Goal: Task Accomplishment & Management: Manage account settings

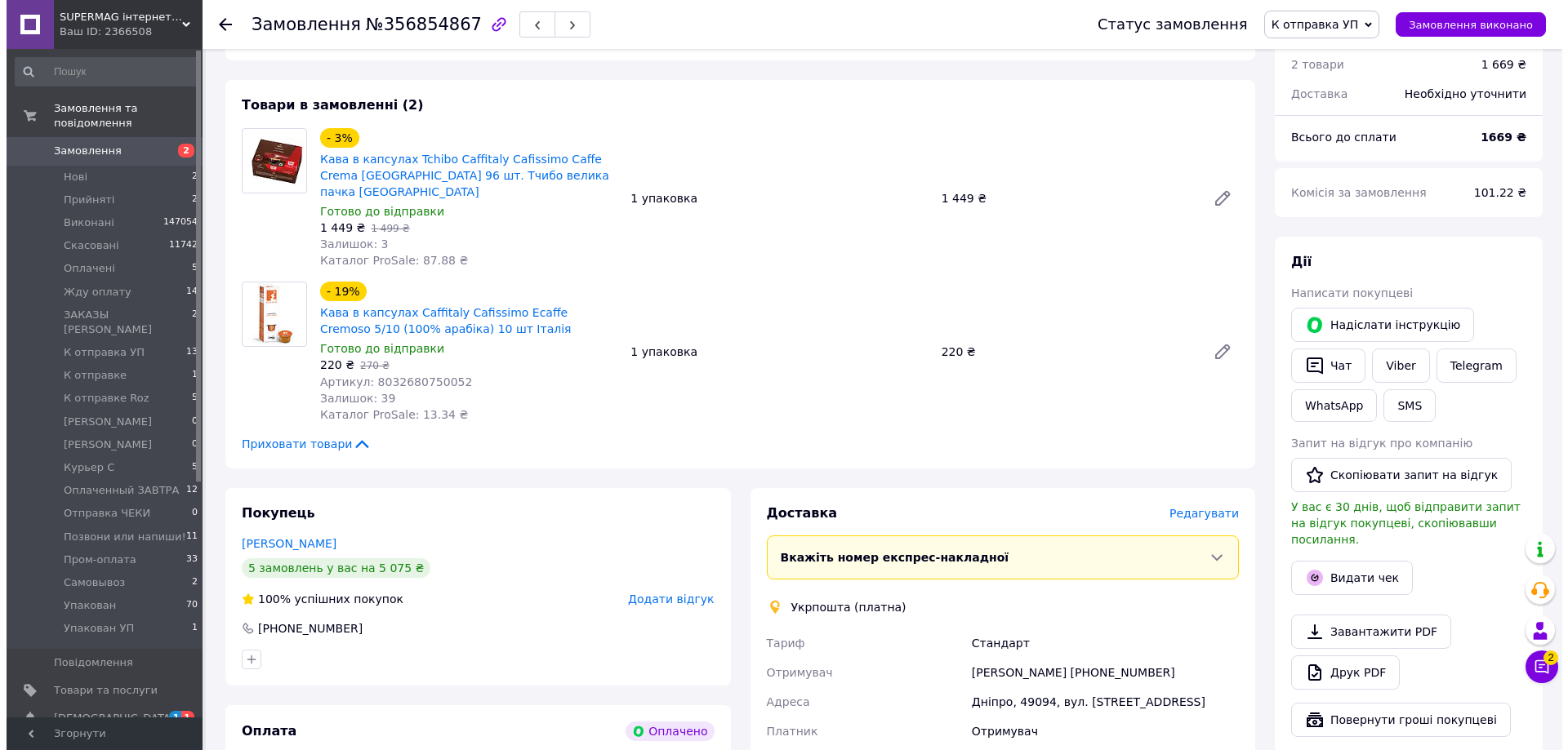
scroll to position [81, 0]
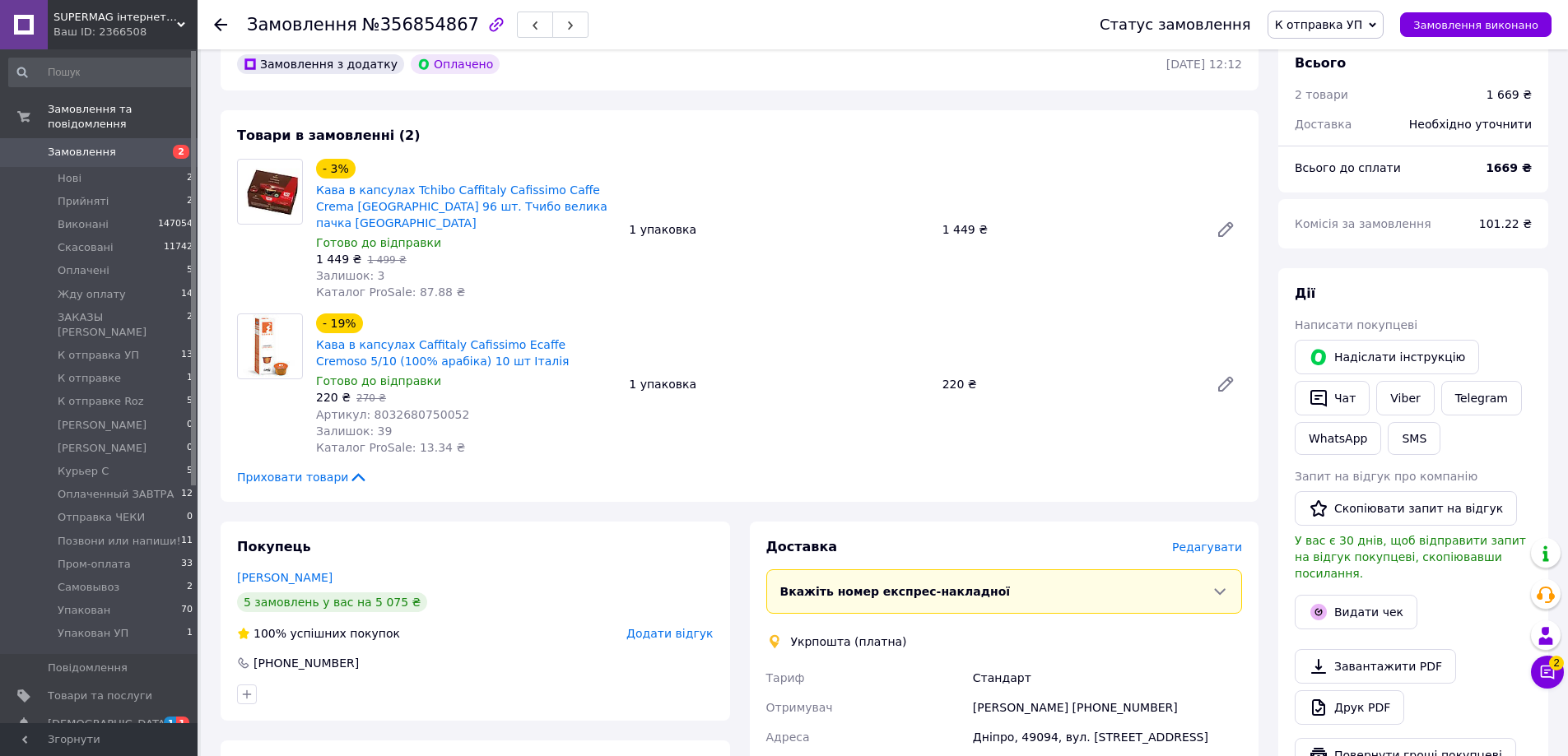
click at [1220, 541] on span "Редагувати" at bounding box center [1207, 548] width 70 height 14
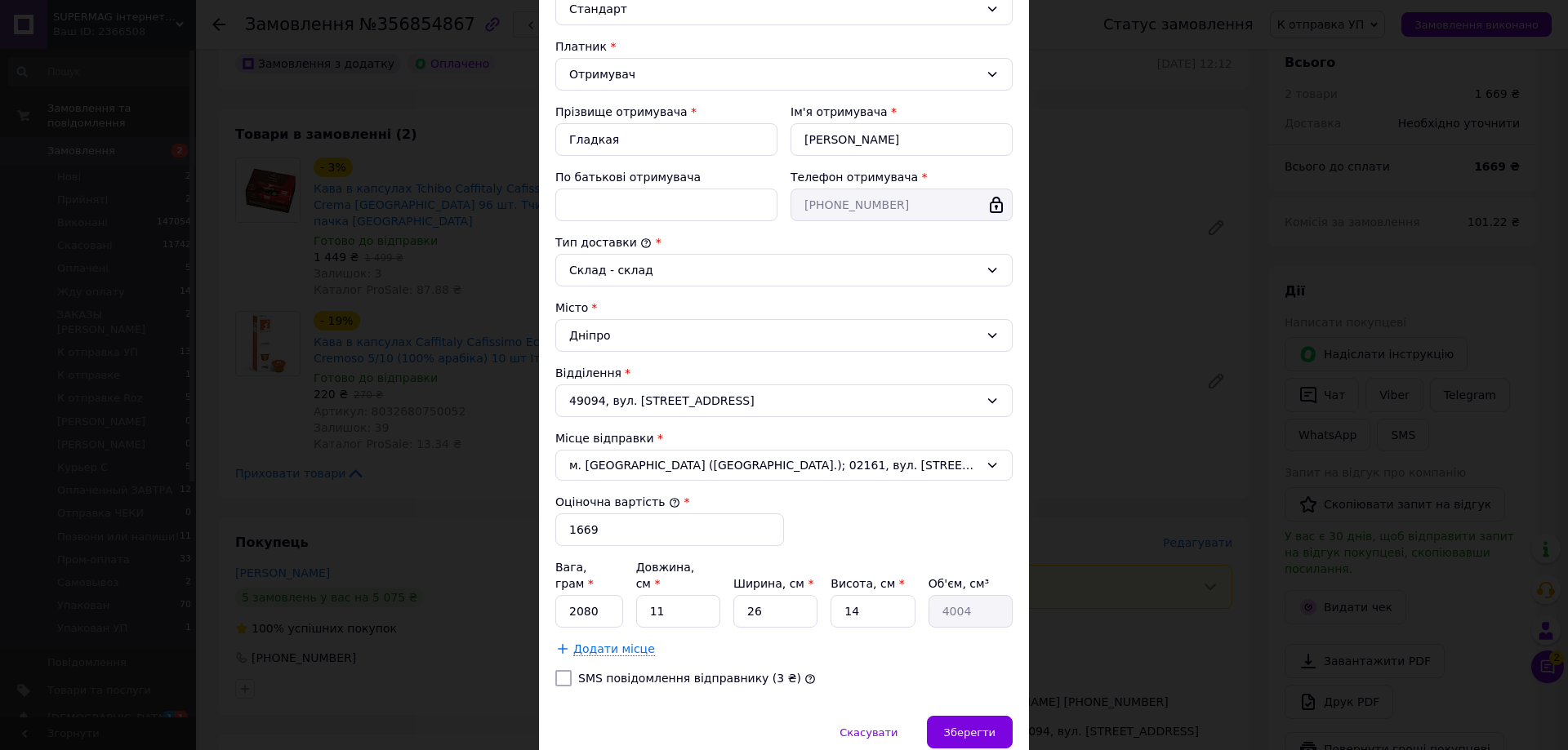
scroll to position [271, 0]
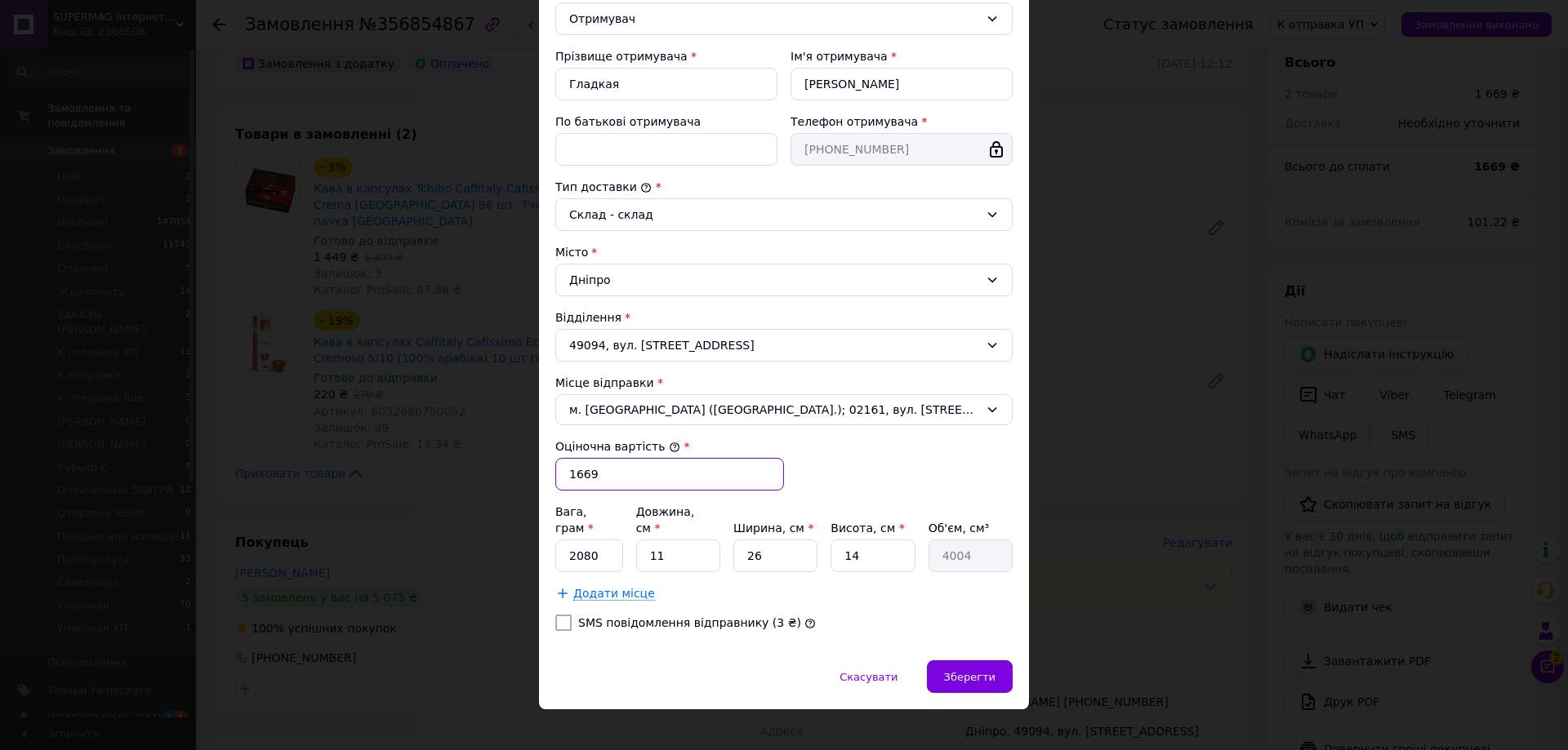
click at [696, 470] on input "1669" at bounding box center [670, 475] width 229 height 33
click at [911, 467] on div "Тариф * Стандарт Платник * Отримувач Прізвище отримувача * Гладкая Ім'я отримув…" at bounding box center [784, 281] width 457 height 727
click at [958, 671] on span "Зберегти" at bounding box center [970, 677] width 51 height 13
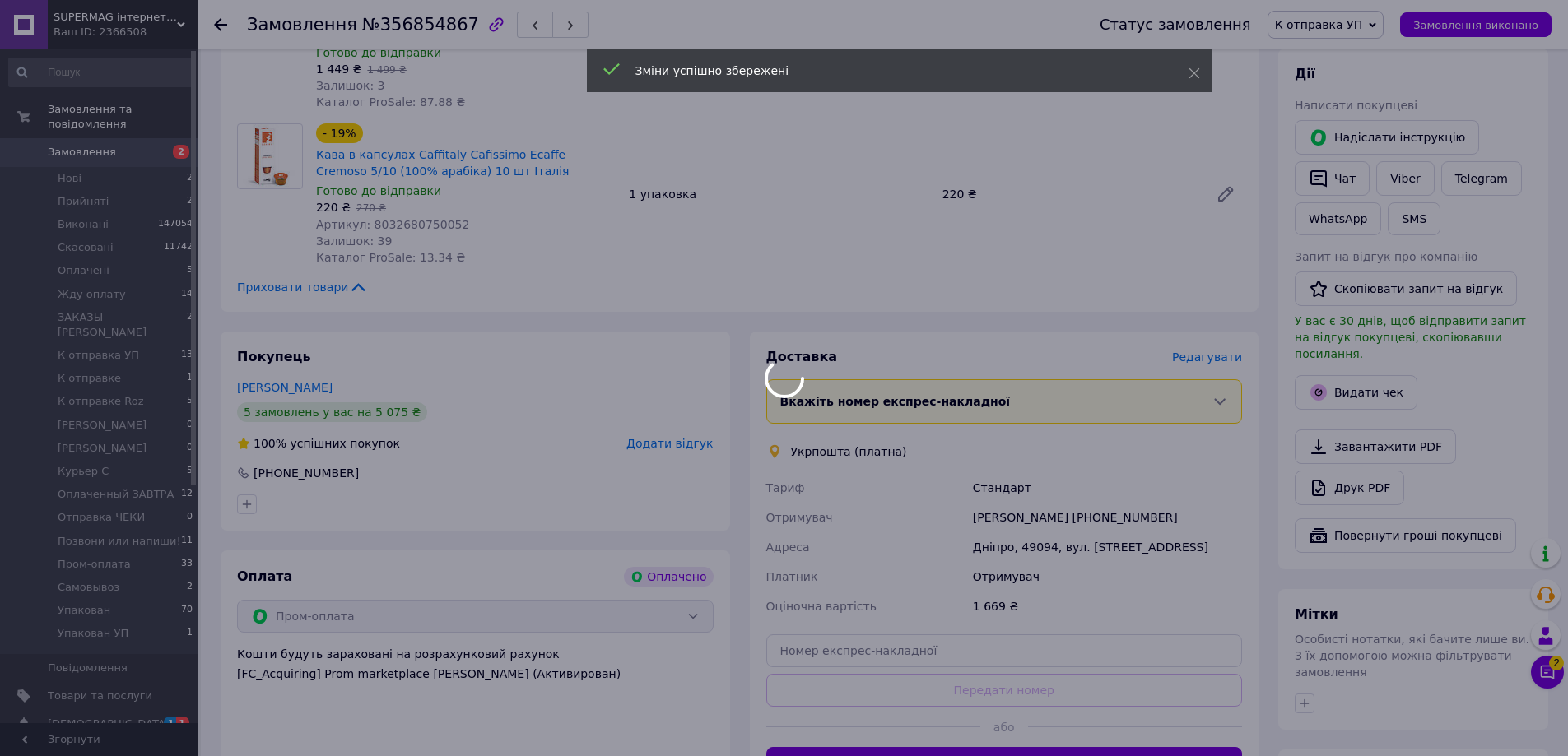
scroll to position [411, 0]
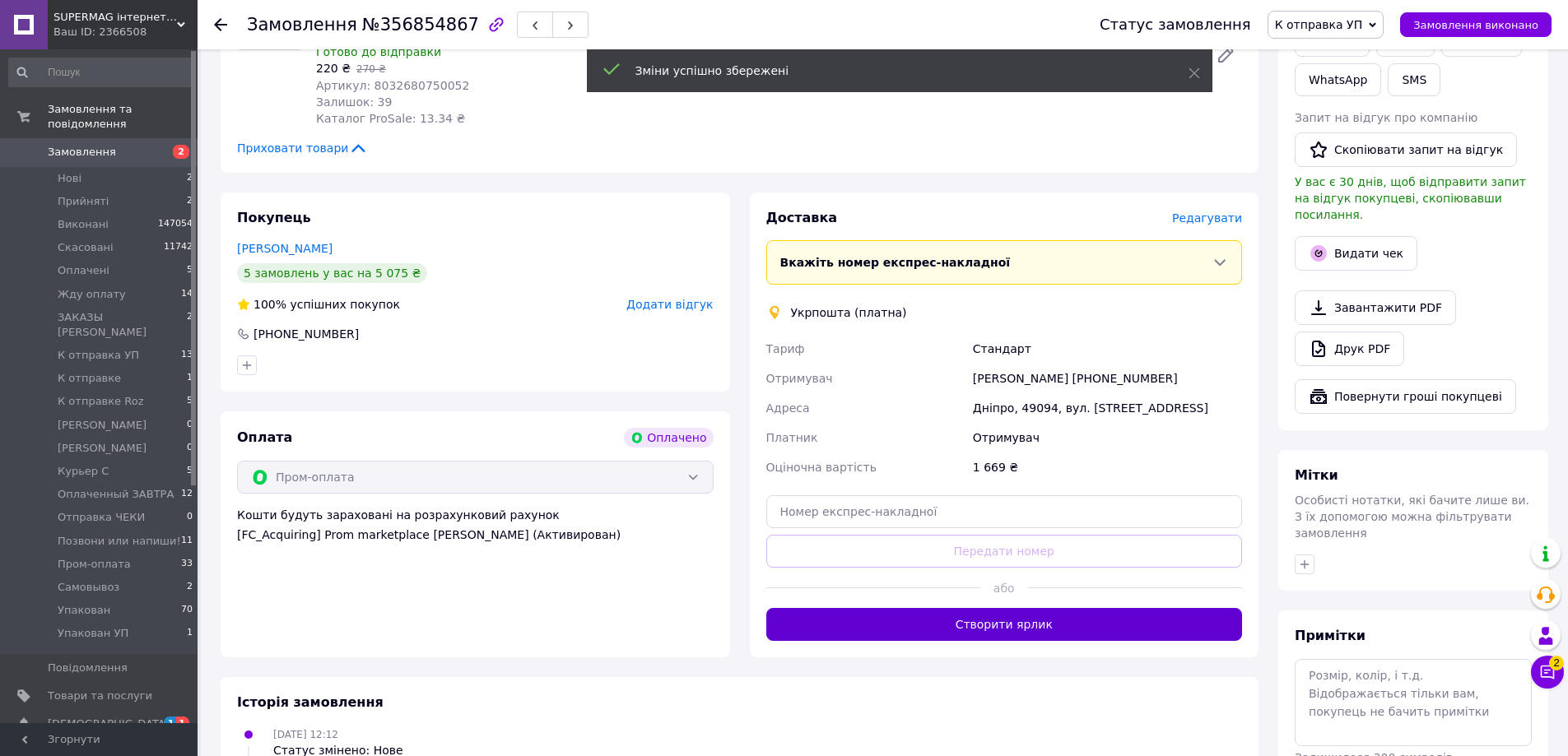
click at [943, 608] on button "Створити ярлик" at bounding box center [1005, 624] width 477 height 33
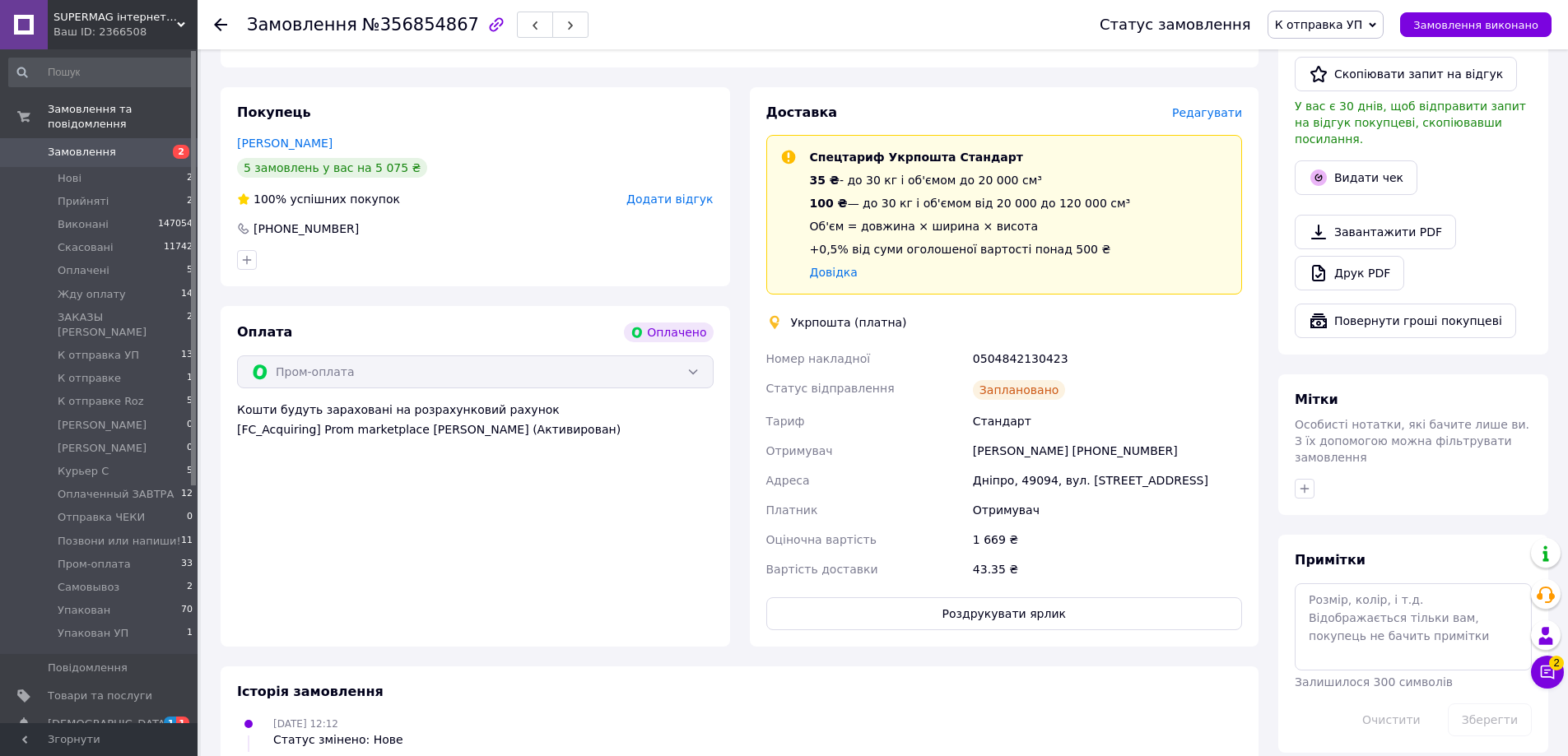
scroll to position [576, 0]
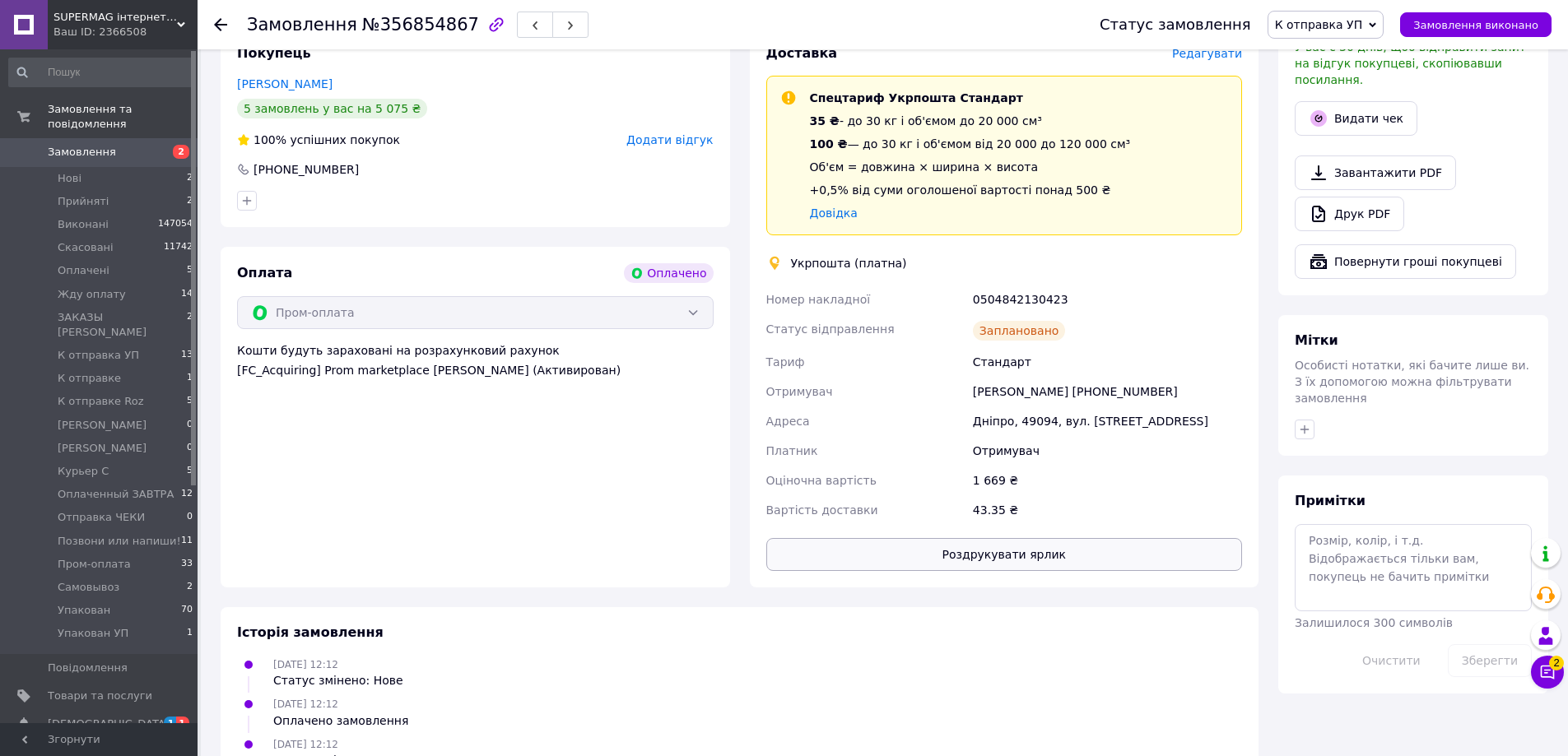
click at [822, 546] on button "Роздрукувати ярлик" at bounding box center [1005, 555] width 477 height 33
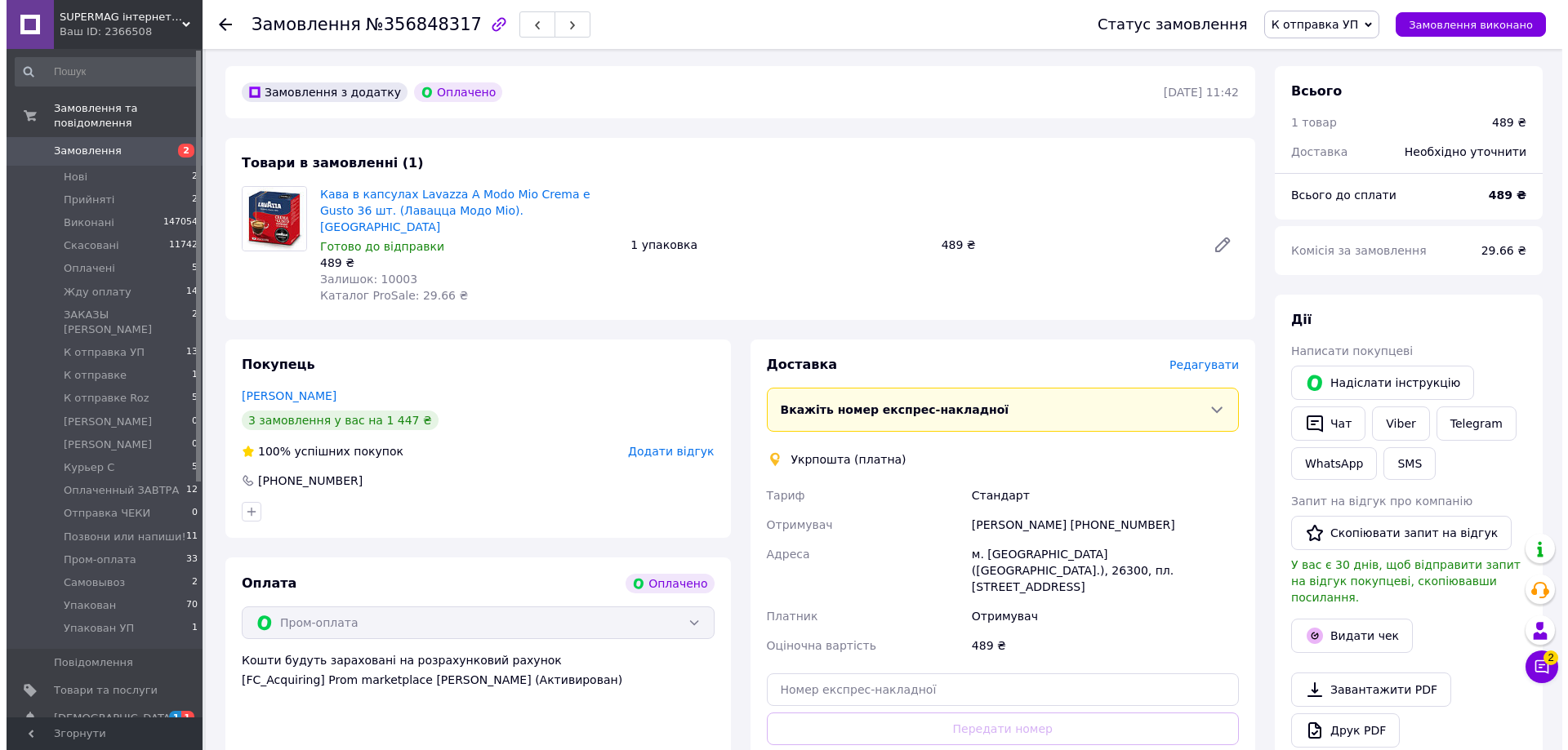
scroll to position [81, 0]
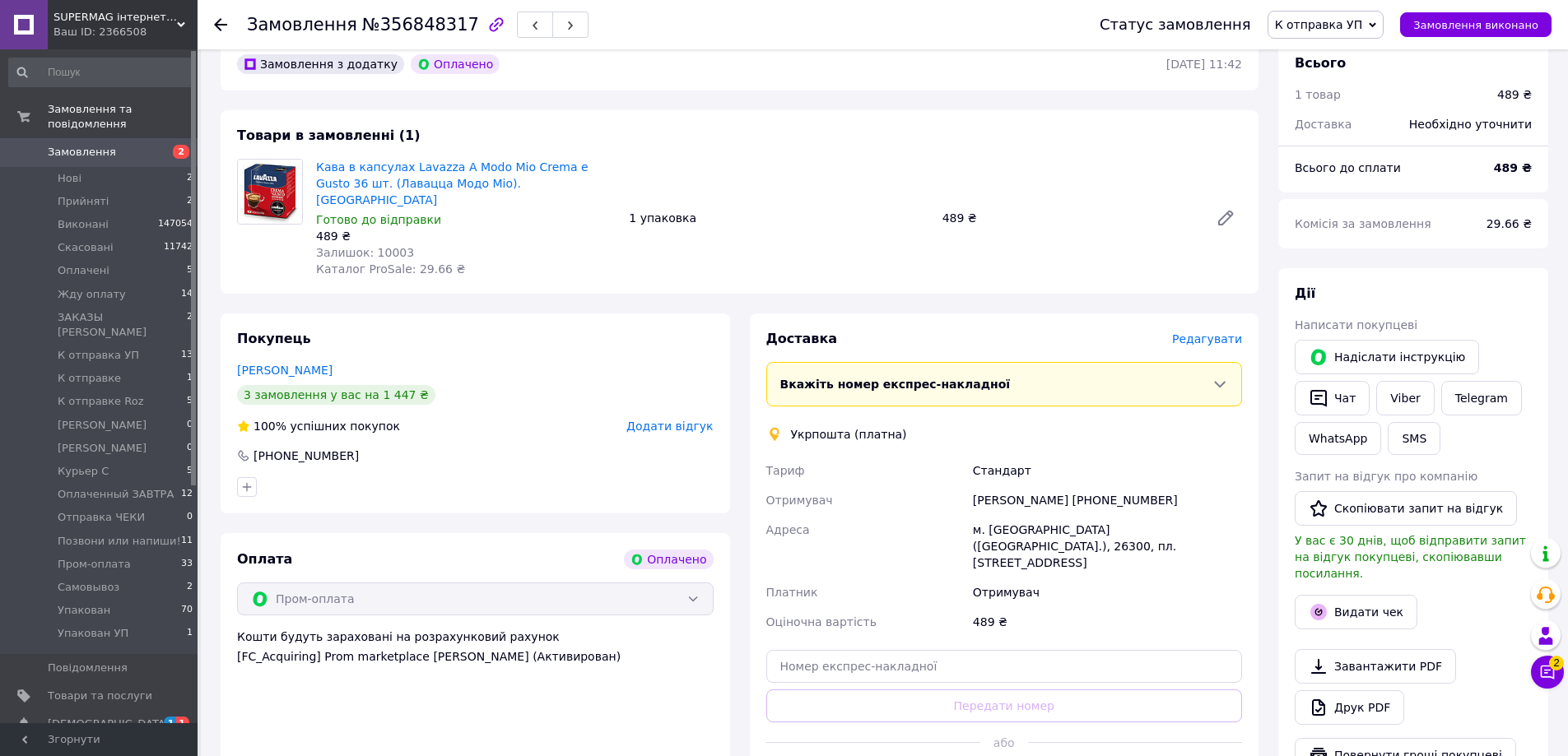
click at [1210, 332] on span "Редагувати" at bounding box center [1207, 339] width 70 height 14
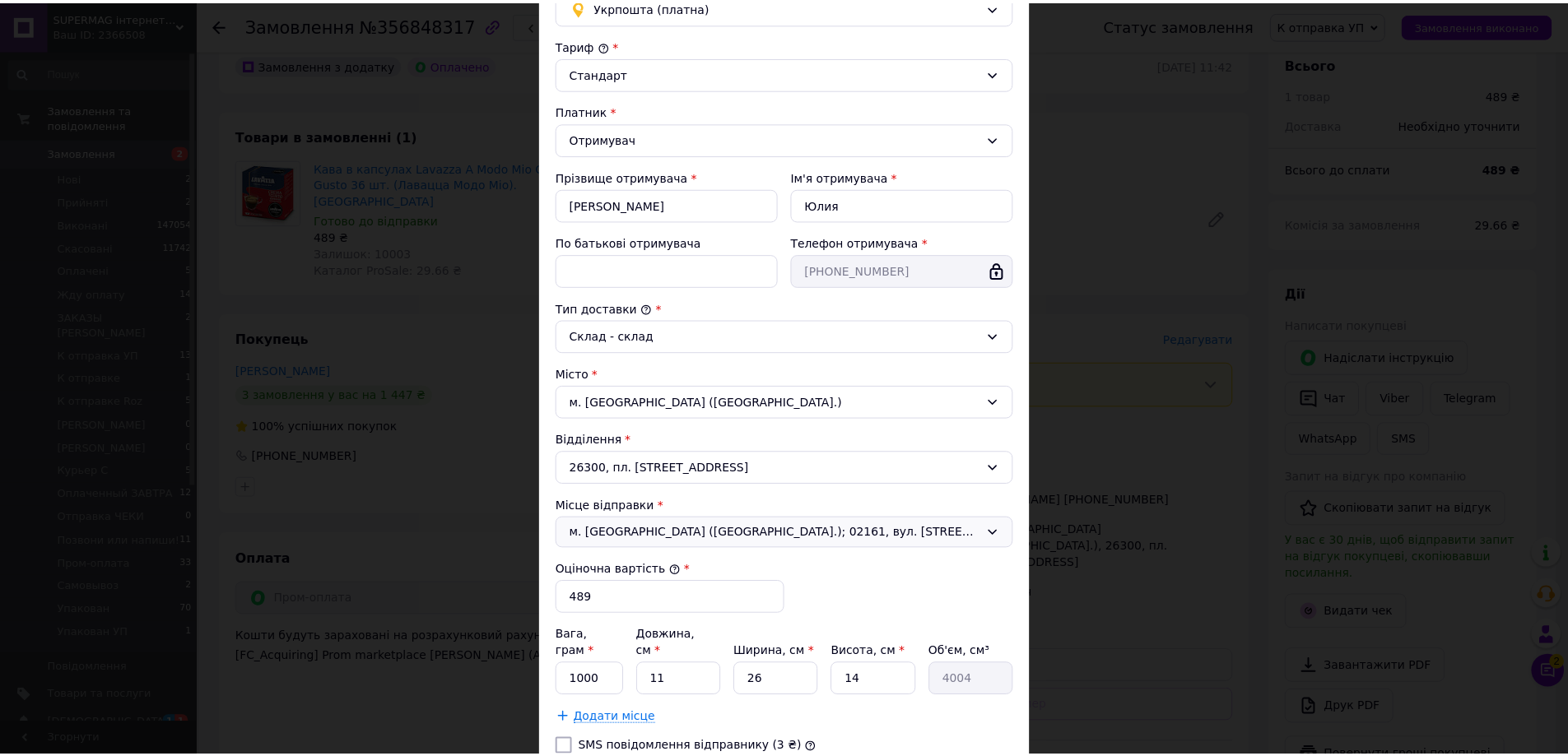
scroll to position [273, 0]
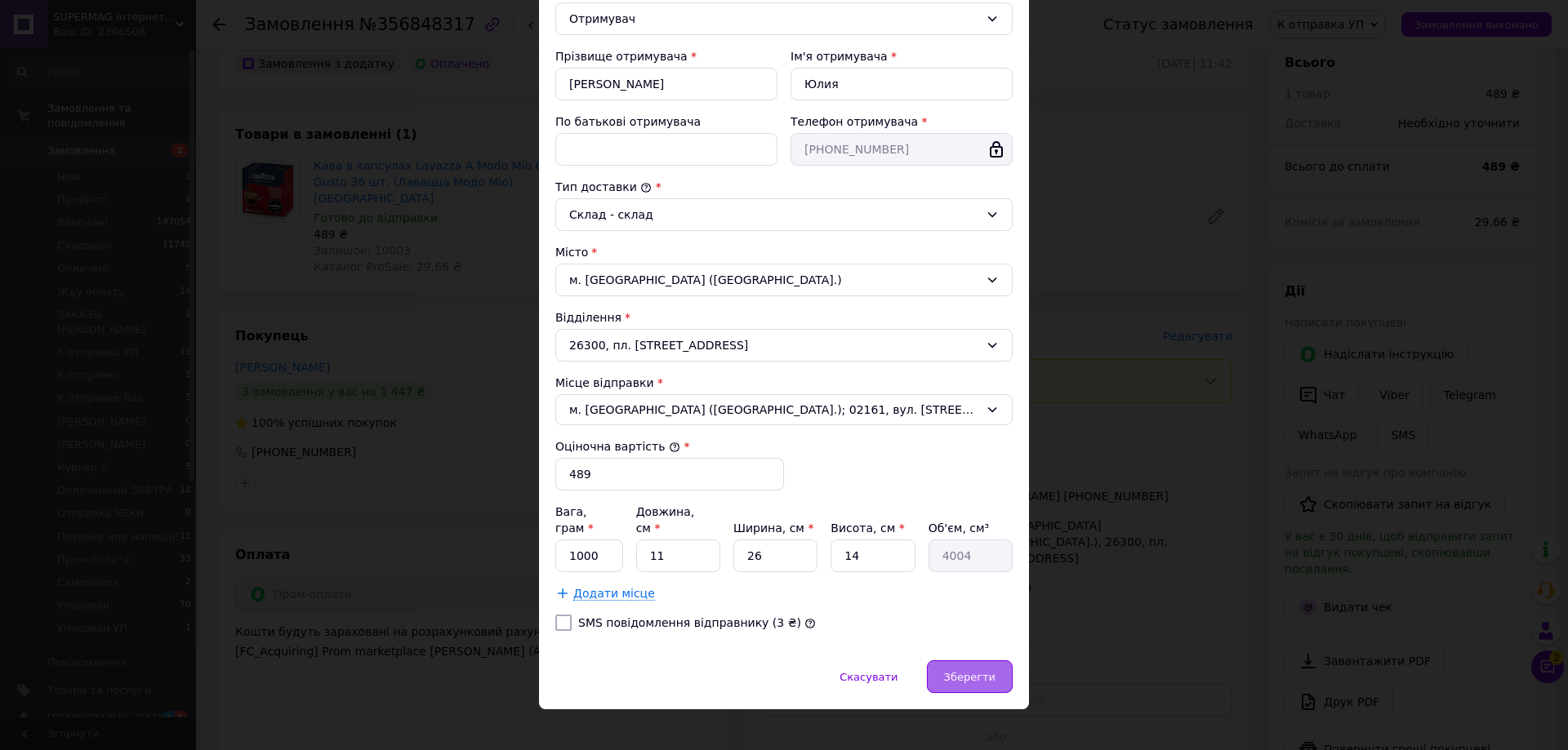
click at [949, 671] on span "Зберегти" at bounding box center [970, 677] width 51 height 13
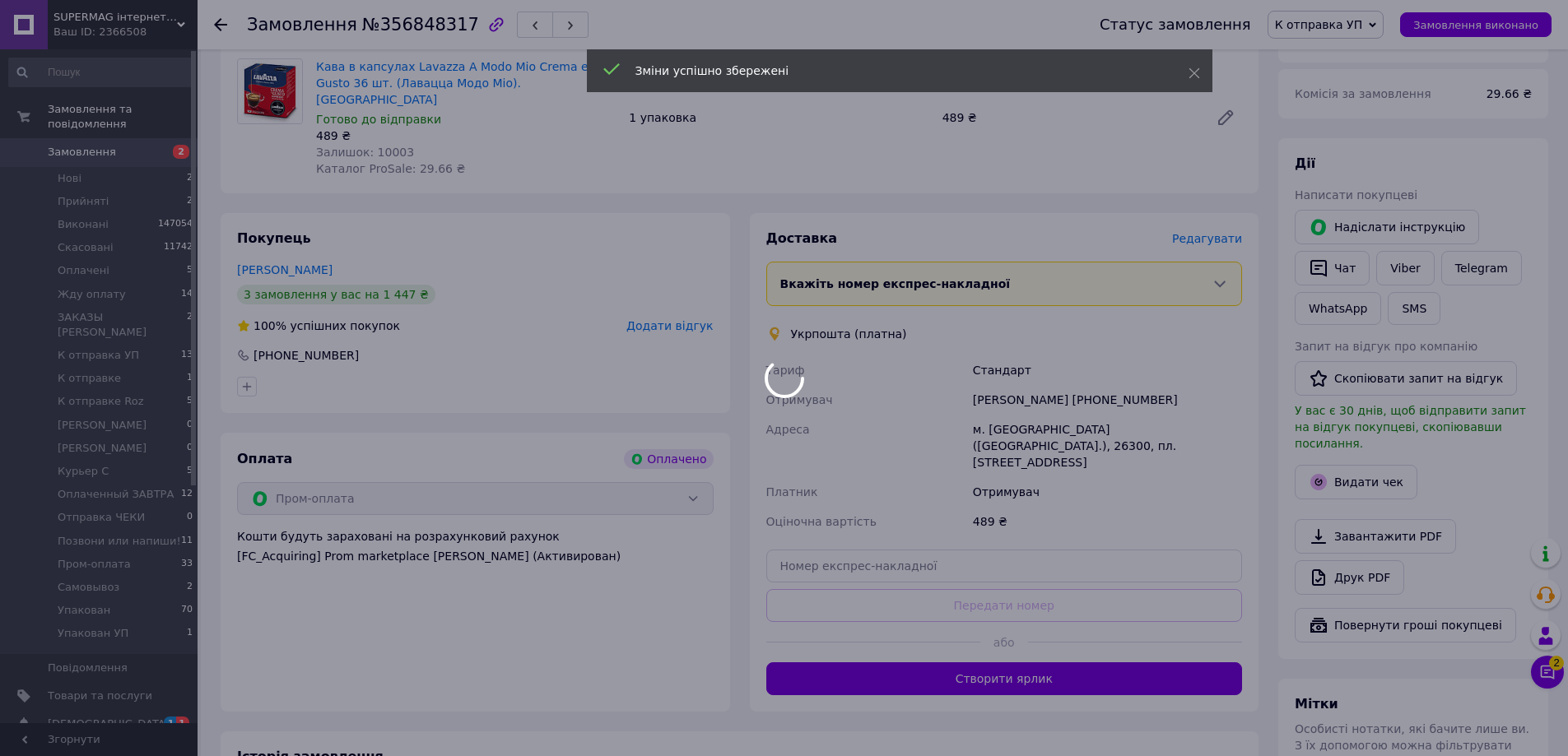
scroll to position [329, 0]
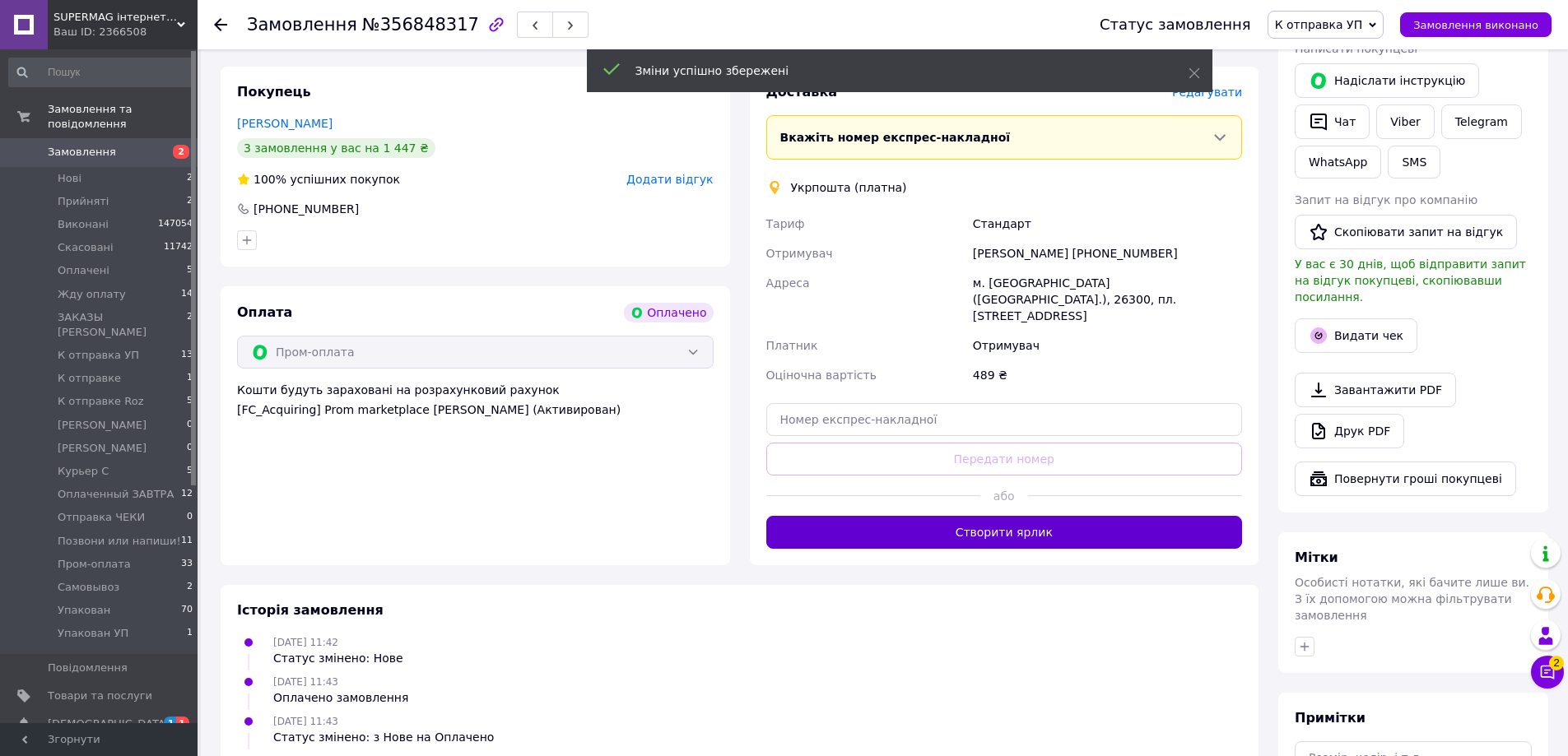
click at [877, 516] on button "Створити ярлик" at bounding box center [1005, 533] width 477 height 33
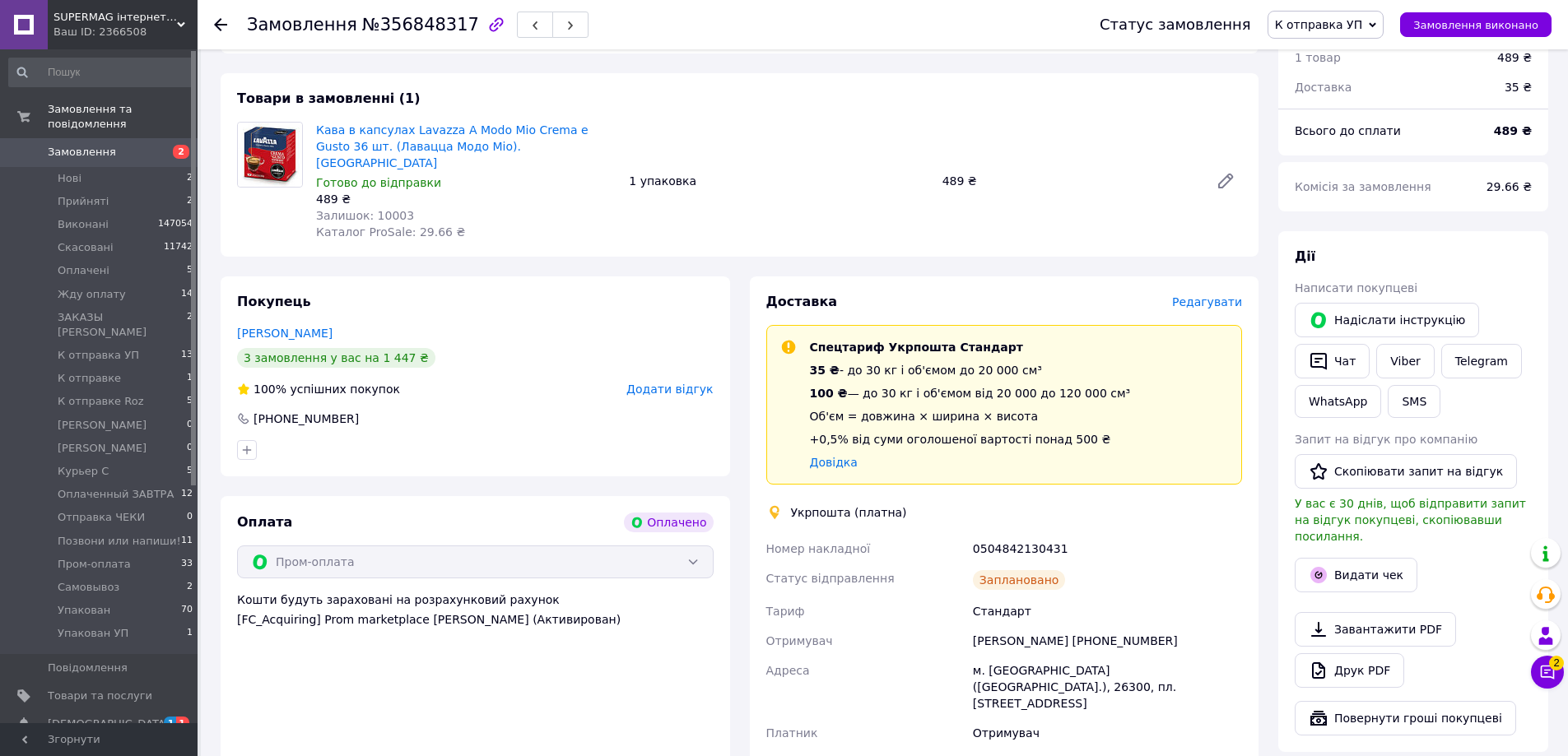
scroll to position [246, 0]
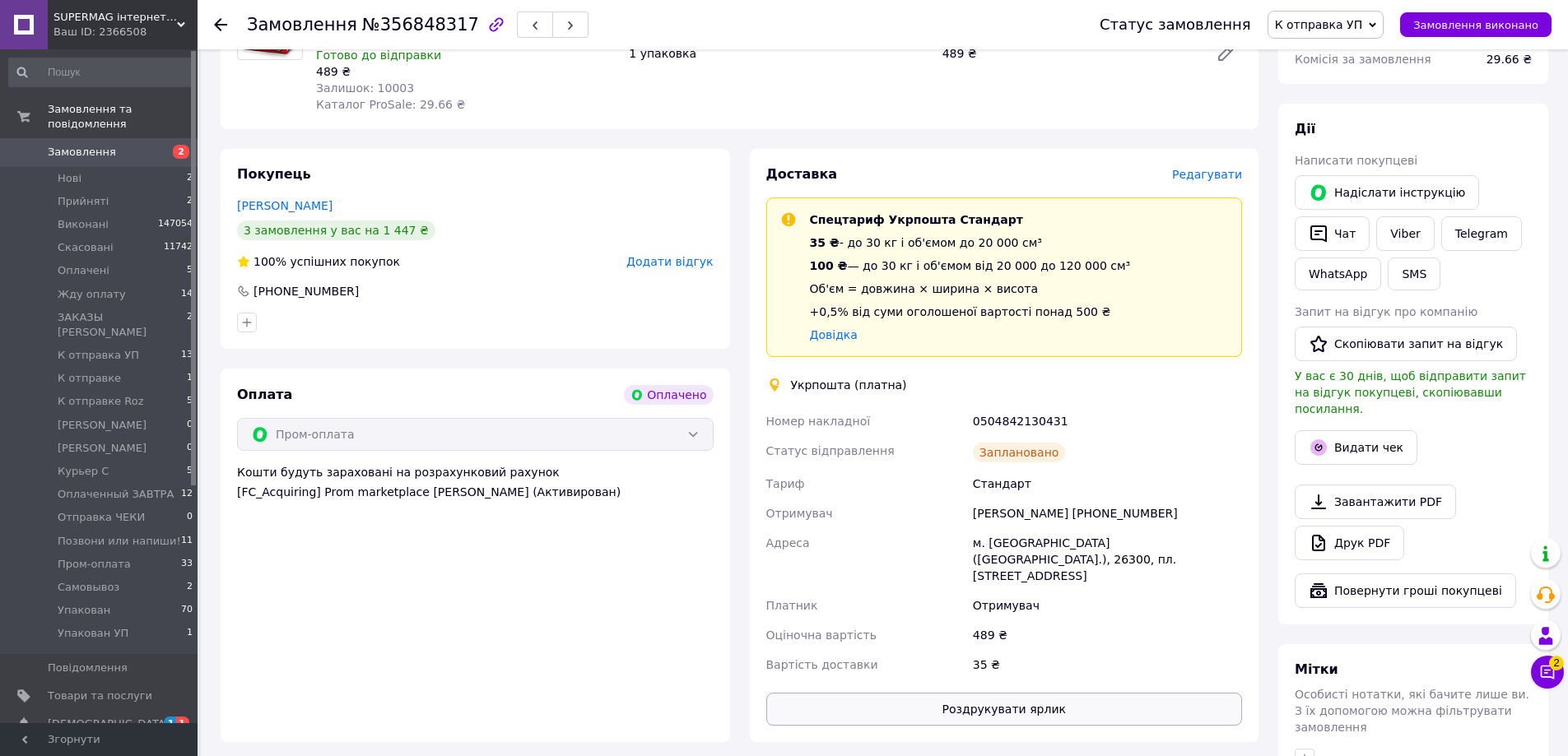
click at [971, 693] on button "Роздрукувати ярлик" at bounding box center [1005, 709] width 477 height 33
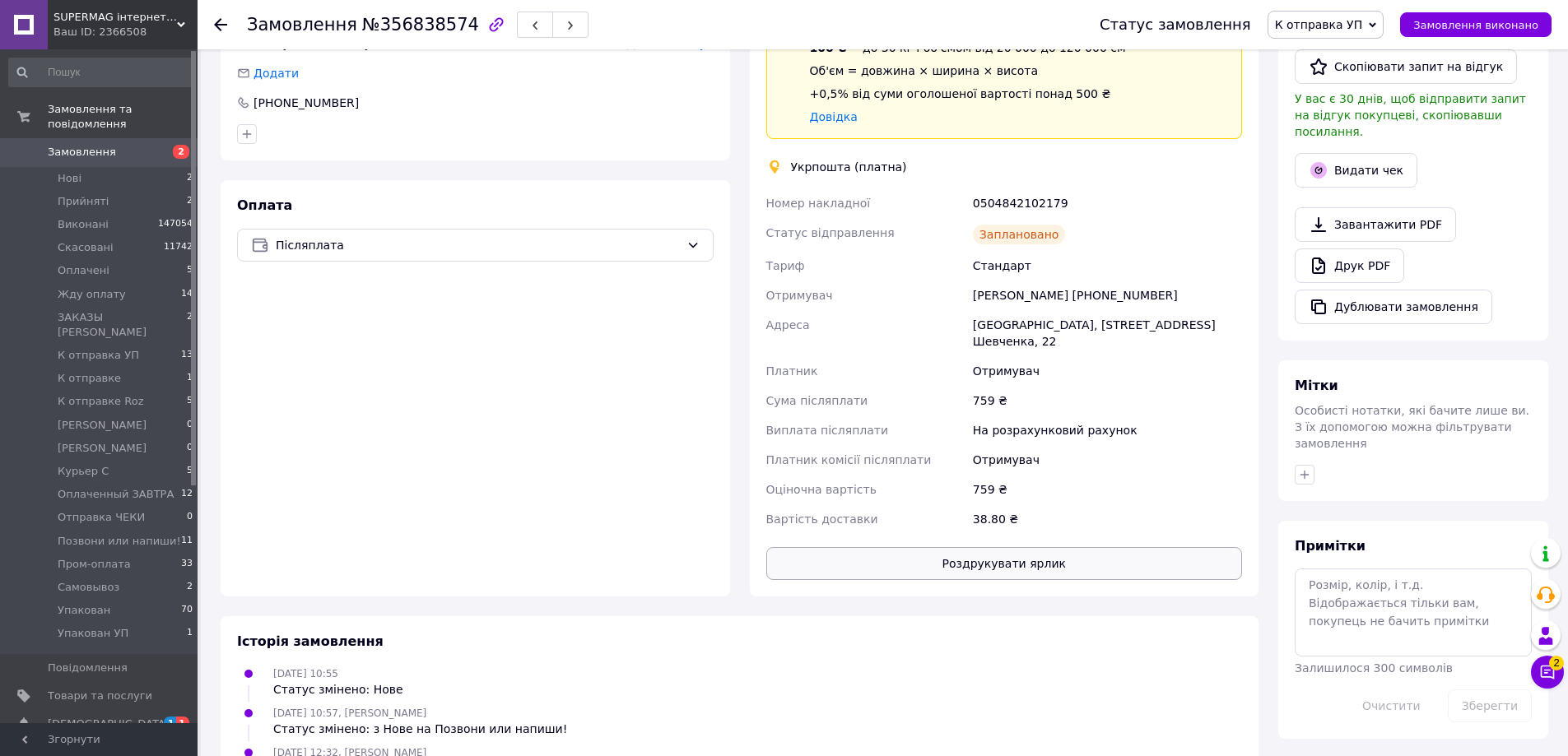
scroll to position [411, 0]
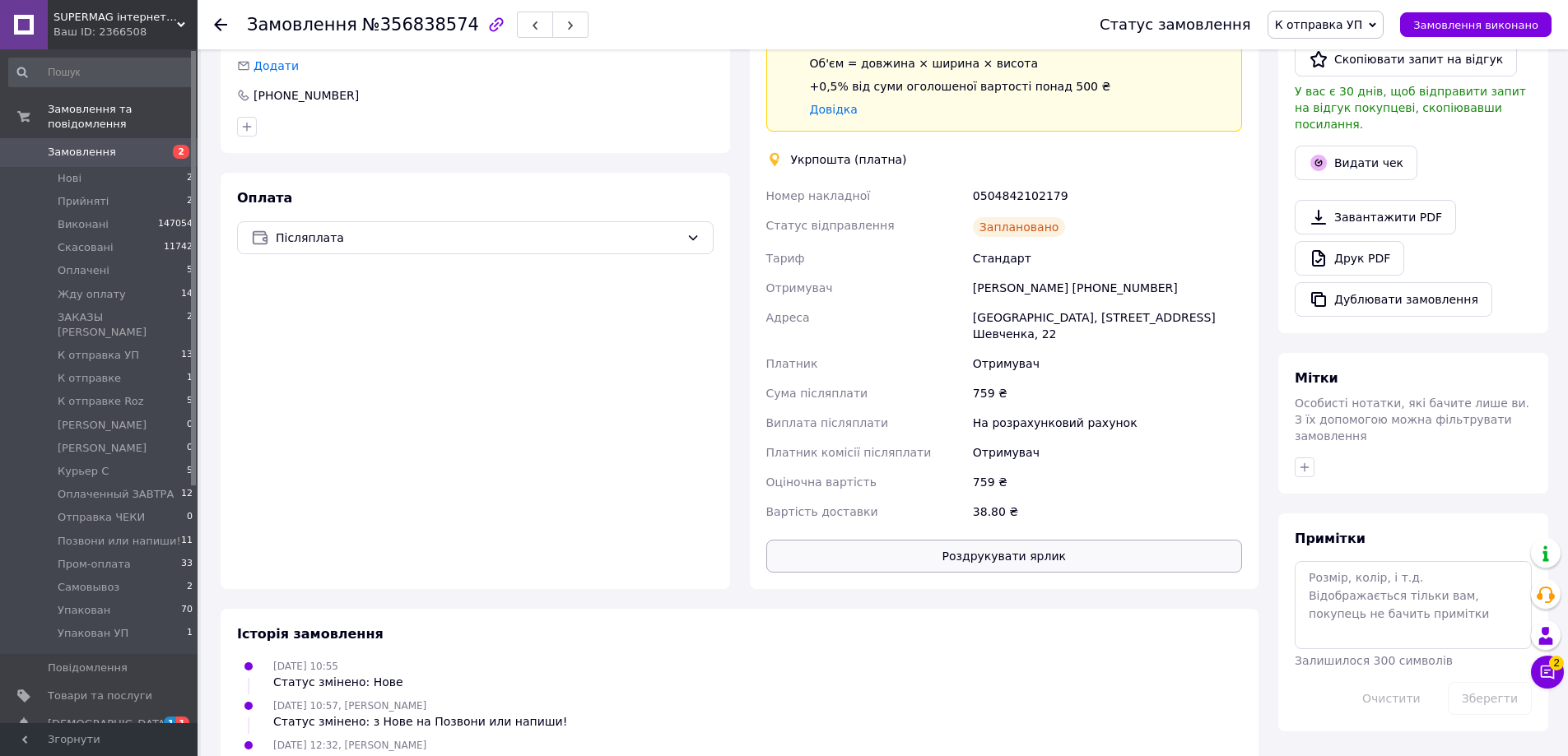
click at [963, 540] on button "Роздрукувати ярлик" at bounding box center [1005, 556] width 477 height 33
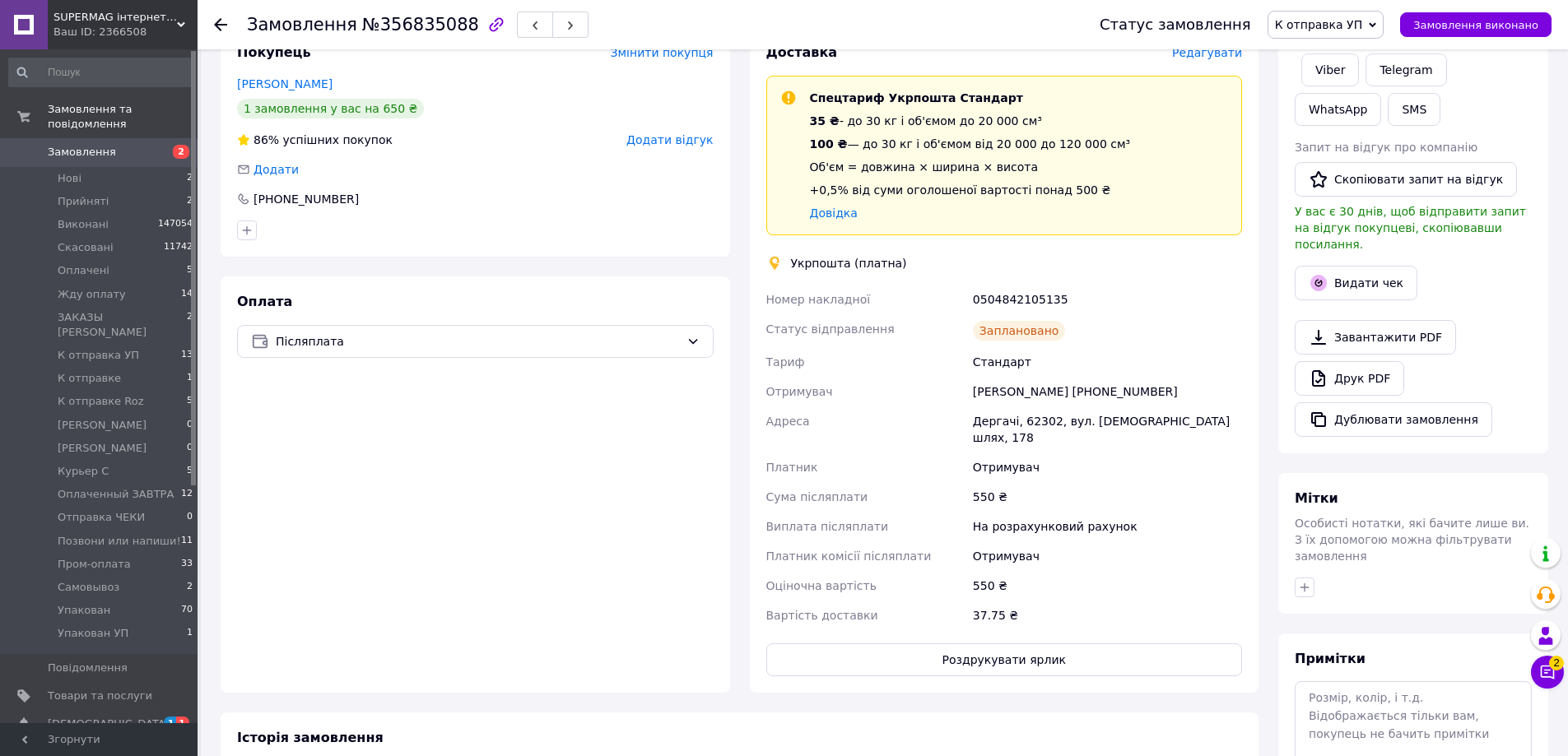
scroll to position [411, 0]
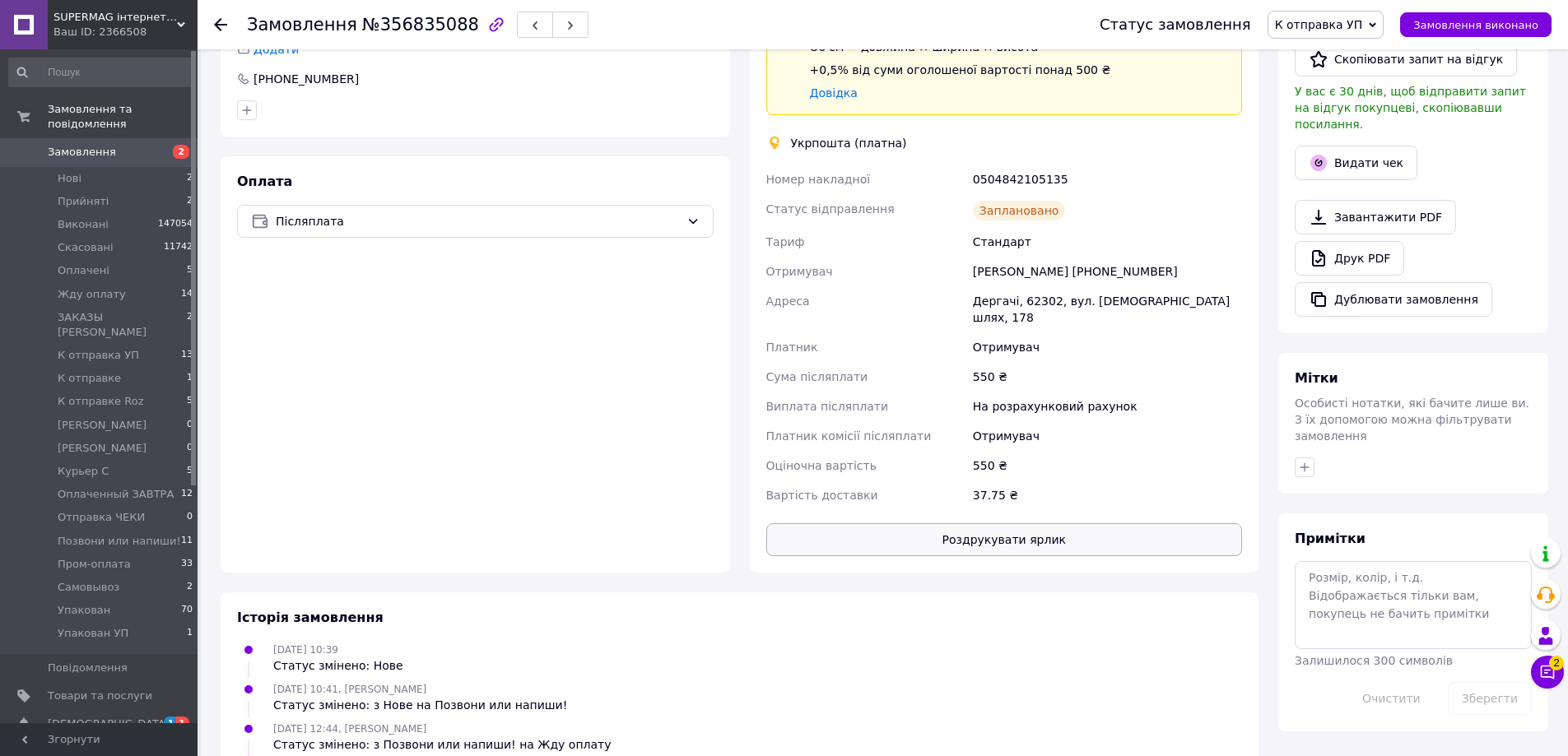
click at [953, 537] on button "Роздрукувати ярлик" at bounding box center [1005, 540] width 477 height 33
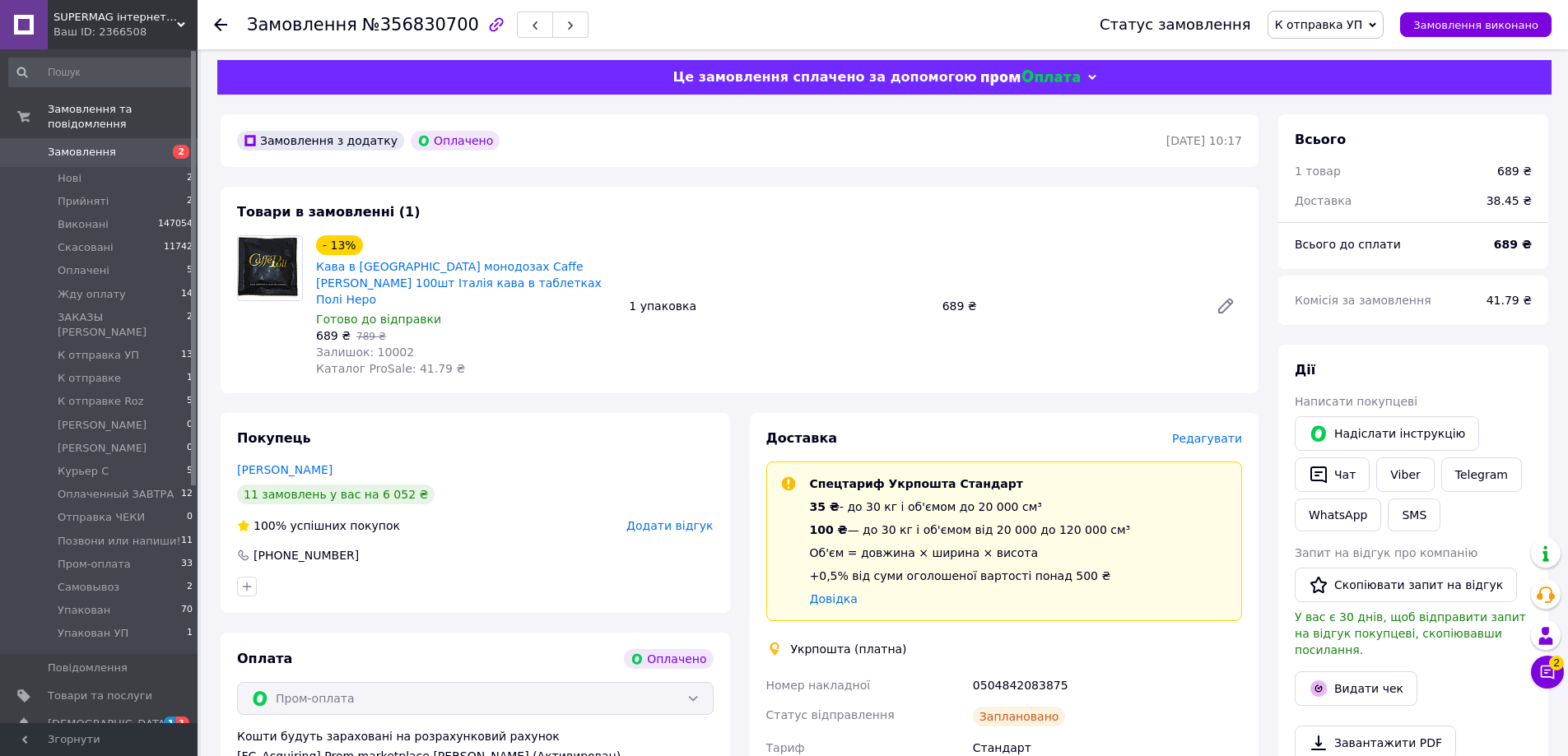
scroll to position [329, 0]
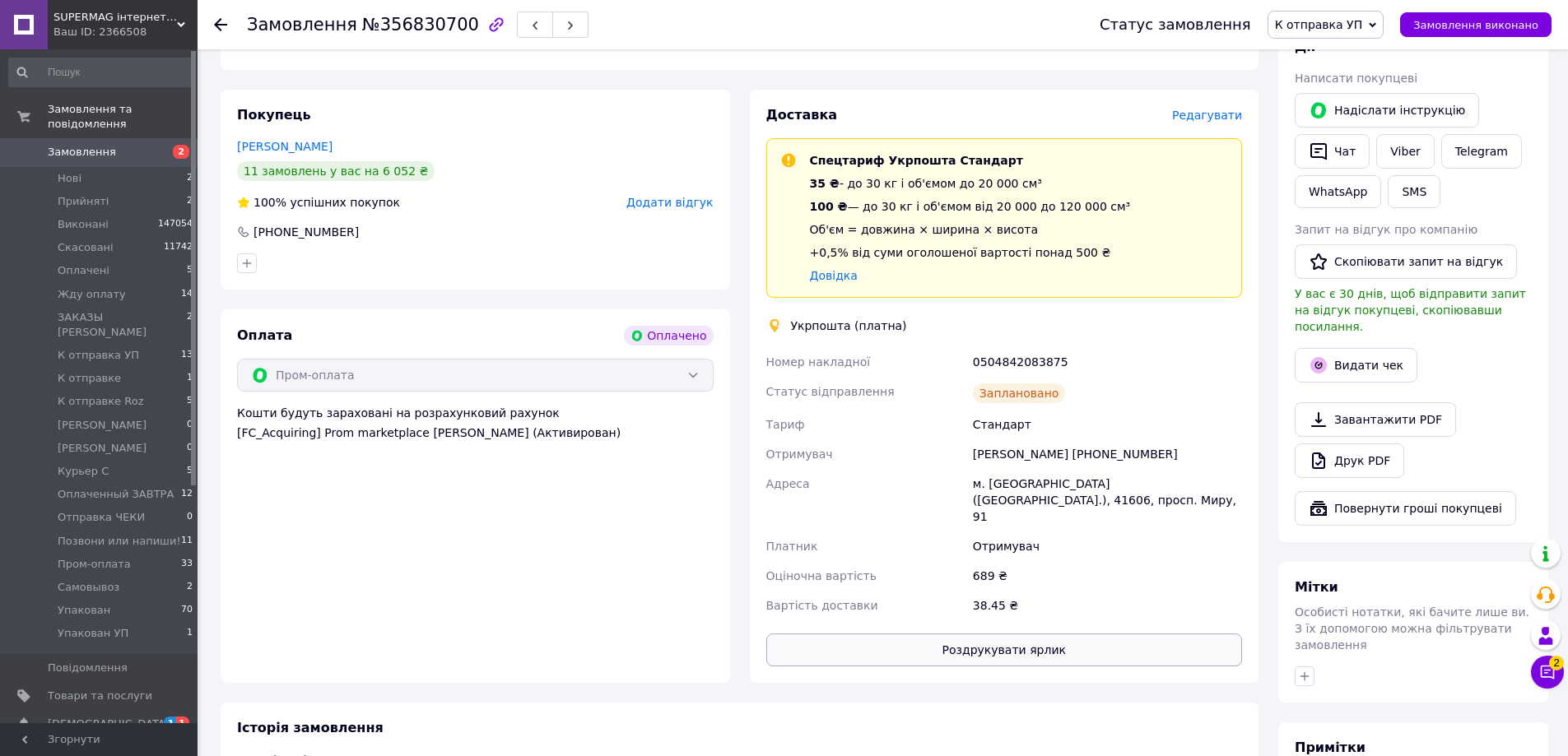
click at [834, 634] on button "Роздрукувати ярлик" at bounding box center [1005, 651] width 477 height 33
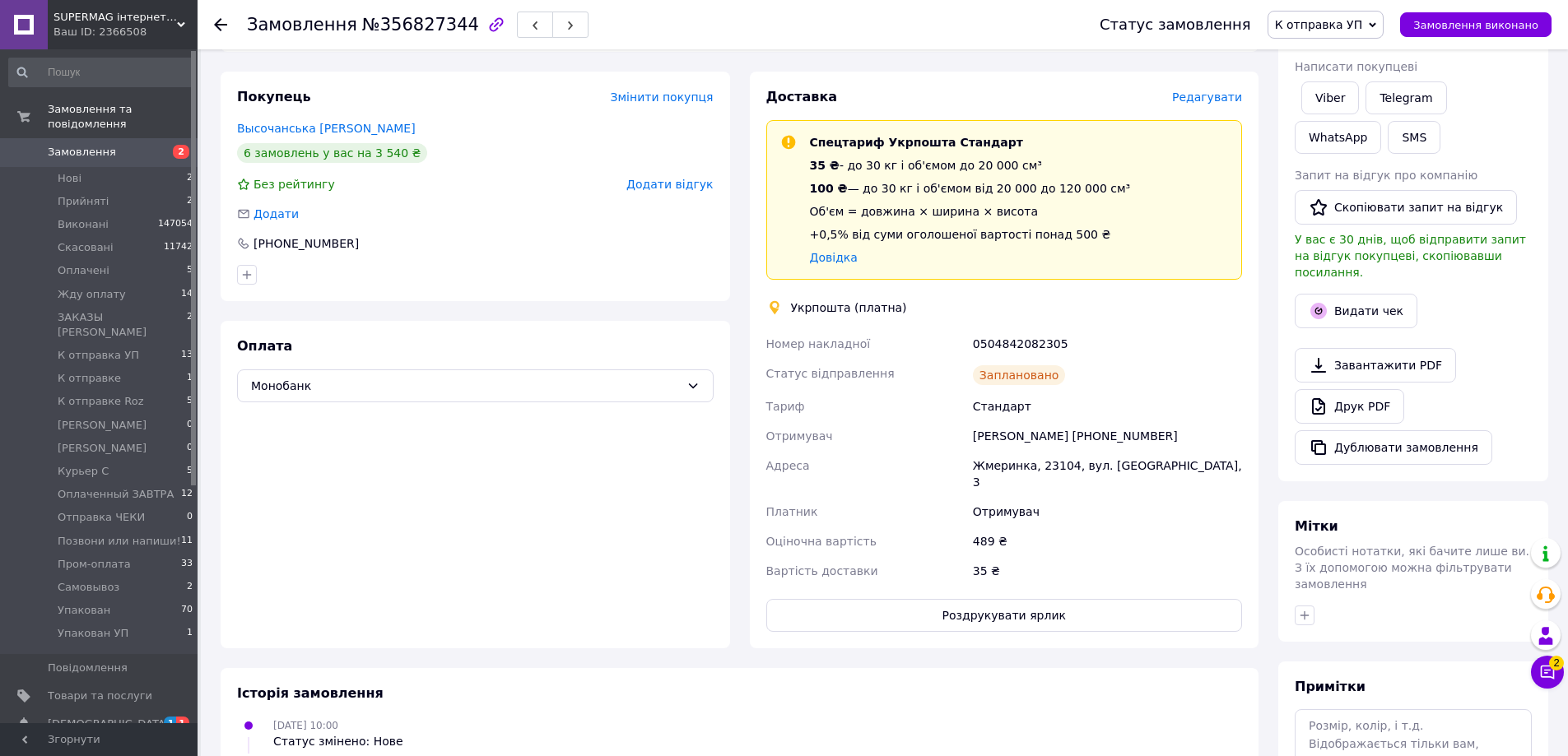
scroll to position [329, 0]
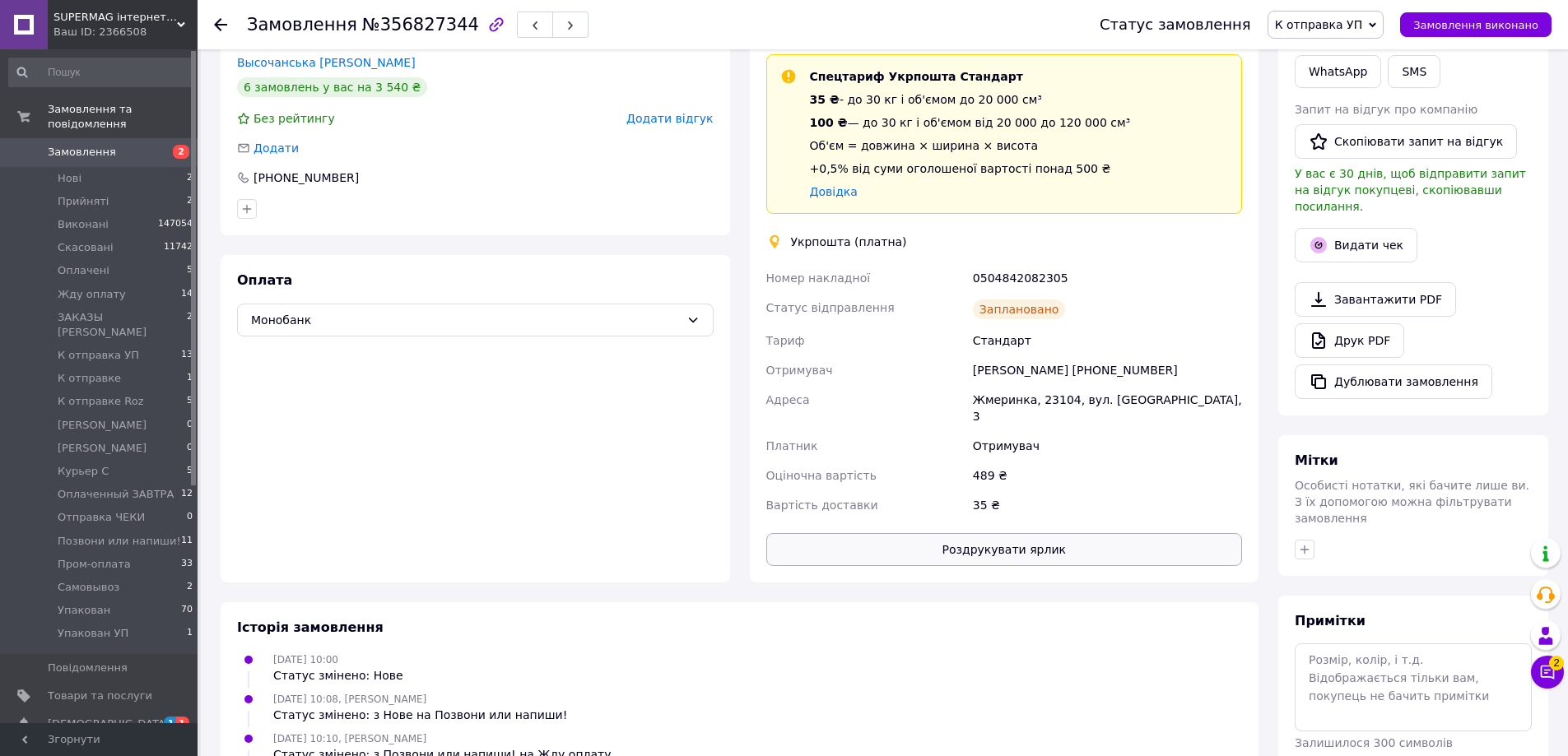
click at [1006, 533] on button "Роздрукувати ярлик" at bounding box center [1005, 549] width 477 height 33
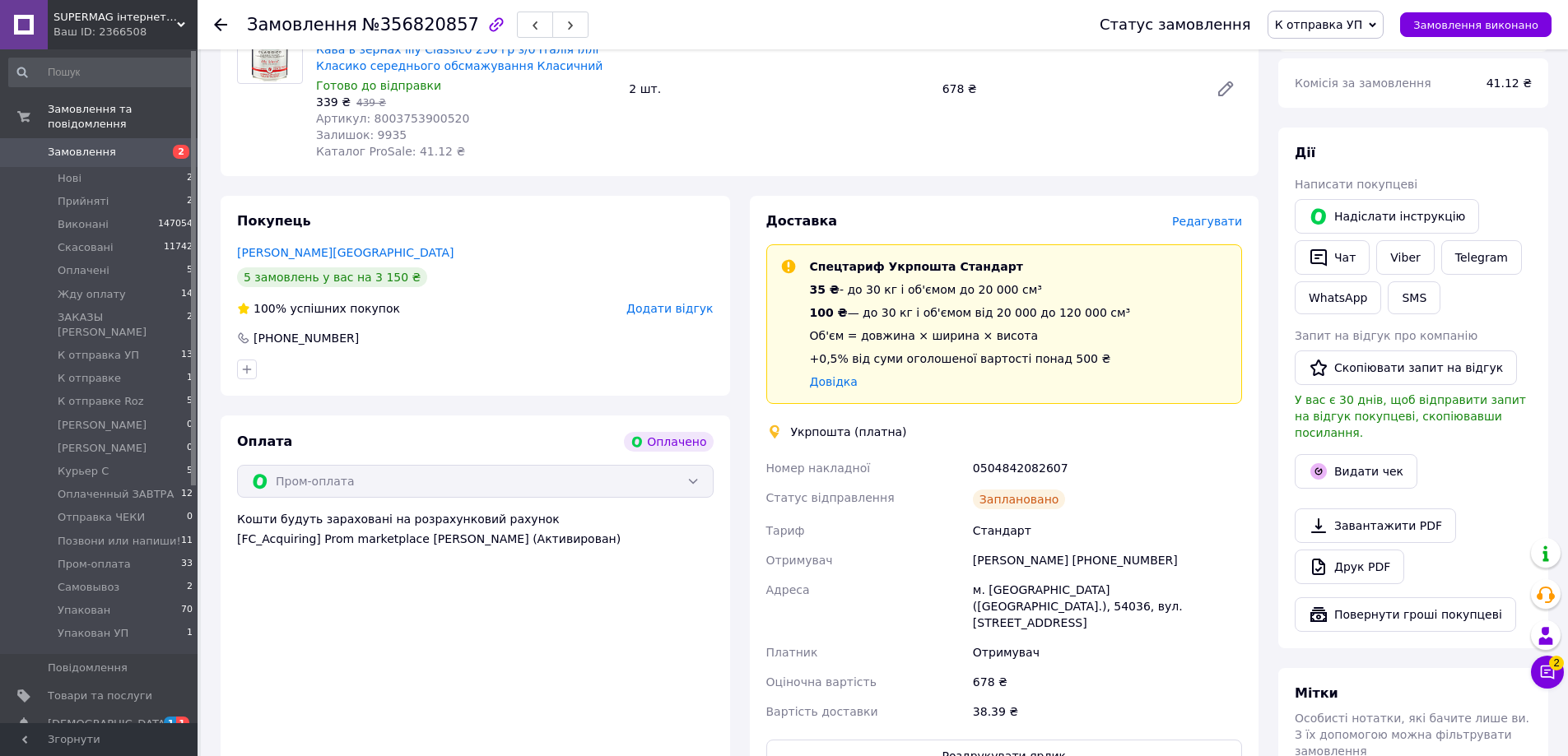
scroll to position [329, 0]
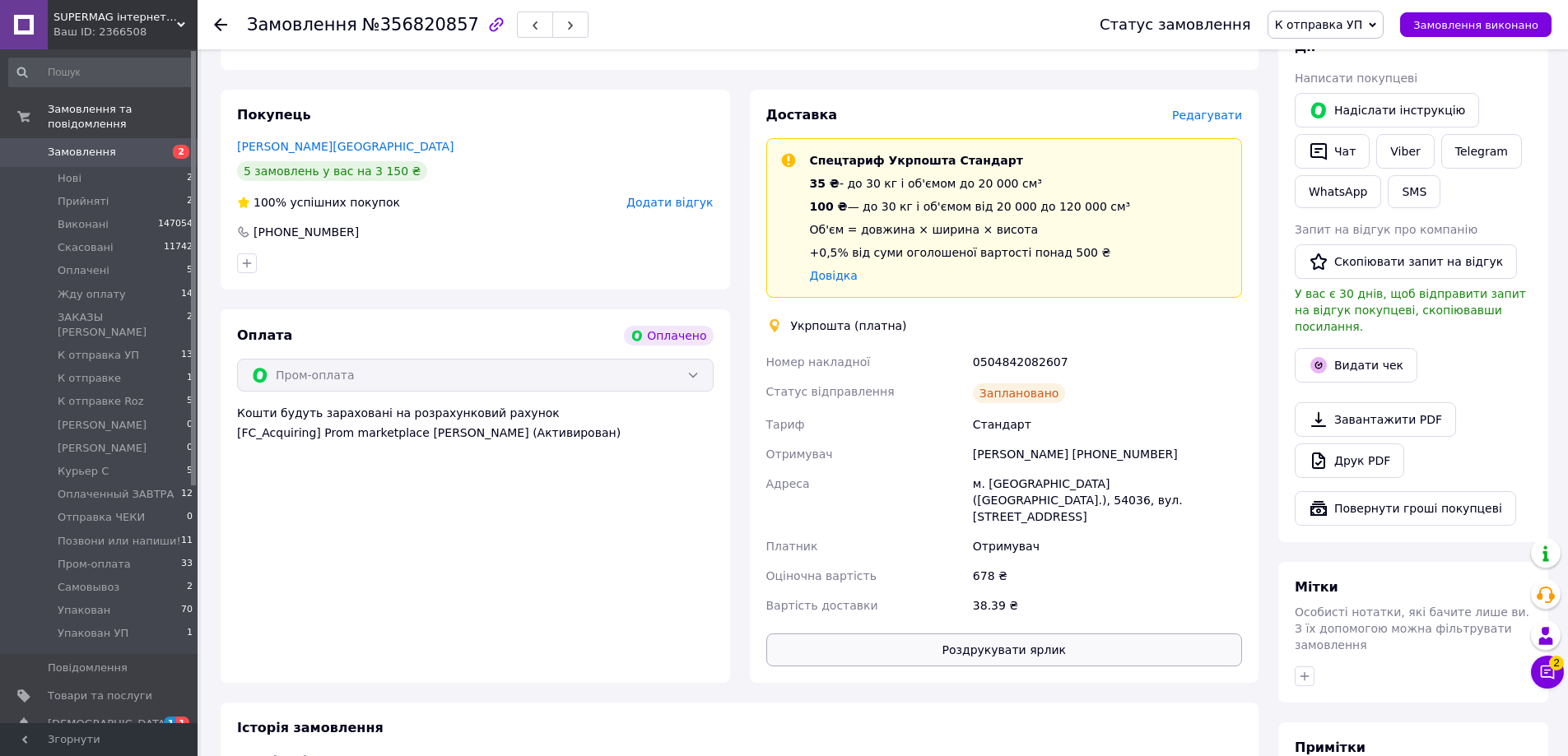
click at [1029, 634] on button "Роздрукувати ярлик" at bounding box center [1005, 651] width 477 height 33
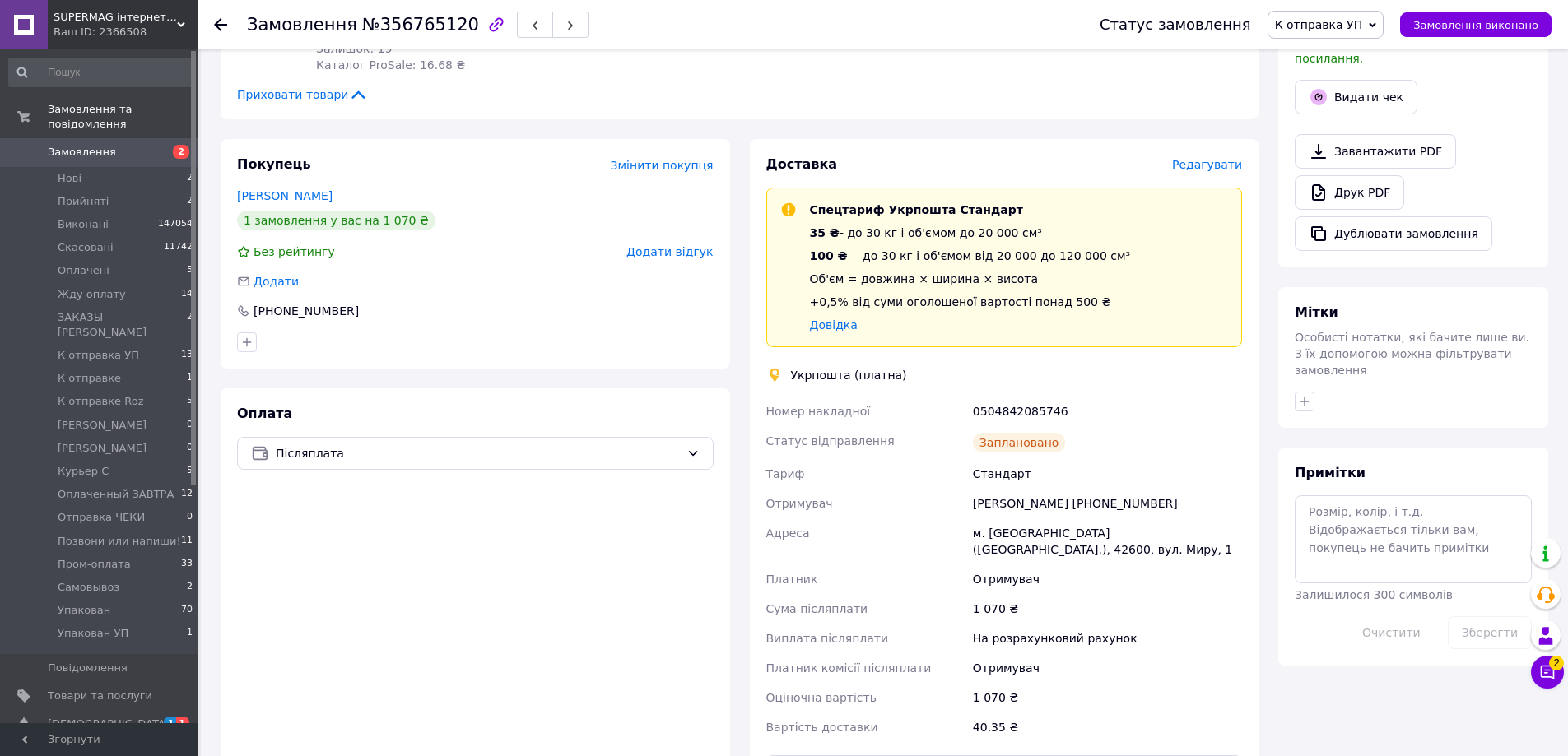
scroll to position [659, 0]
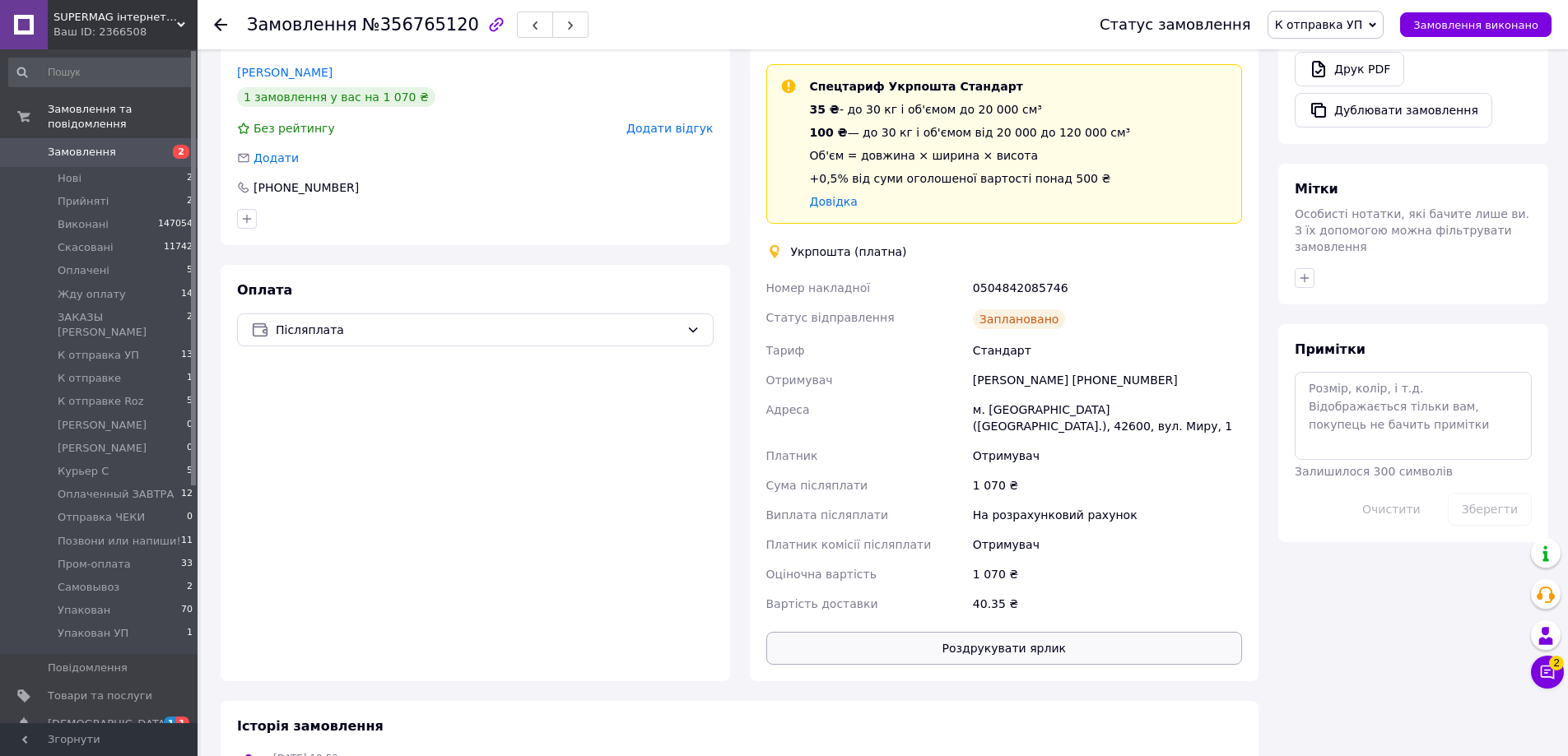
click at [1069, 632] on button "Роздрукувати ярлик" at bounding box center [1005, 649] width 477 height 33
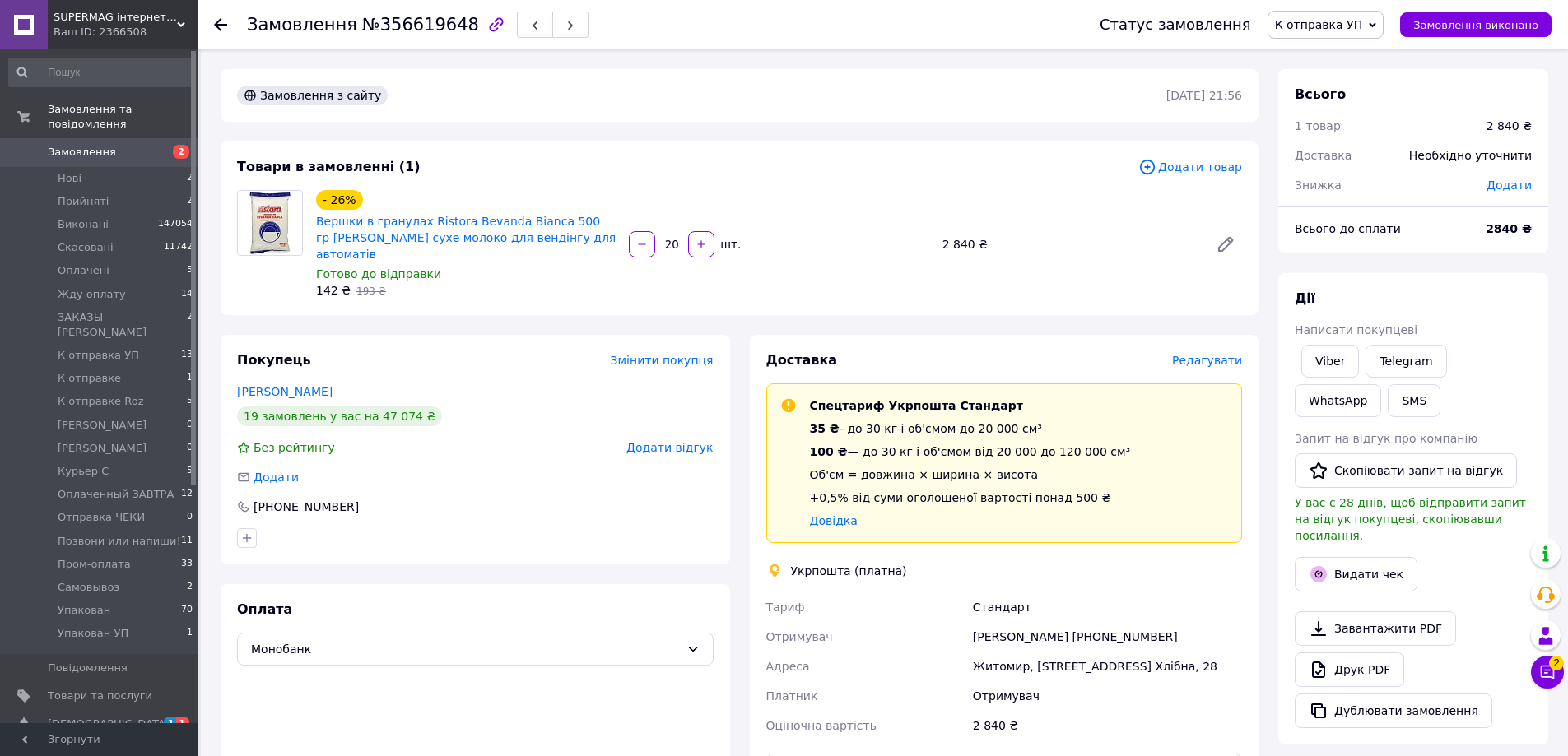
click at [1197, 354] on span "Редагувати" at bounding box center [1207, 360] width 70 height 14
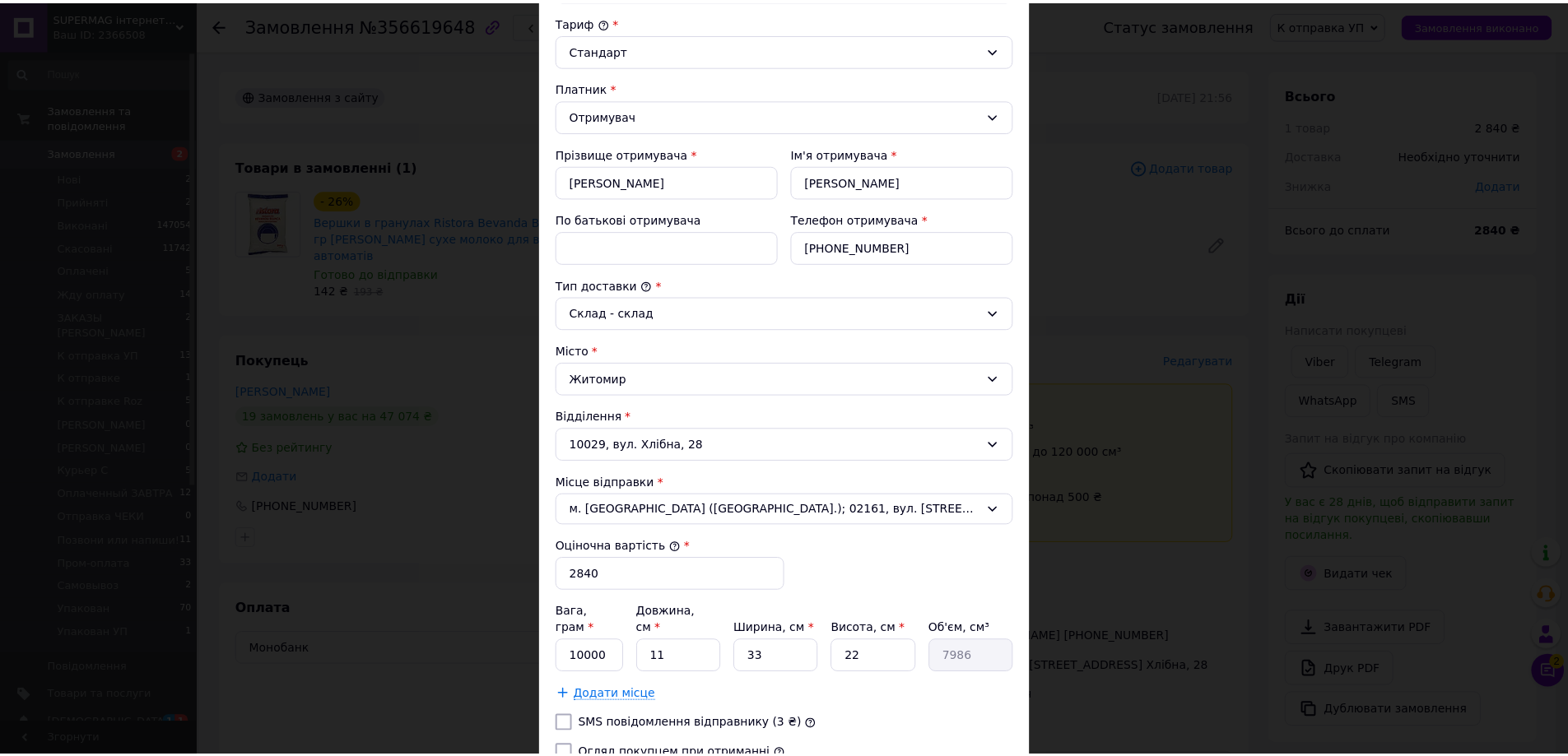
scroll to position [332, 0]
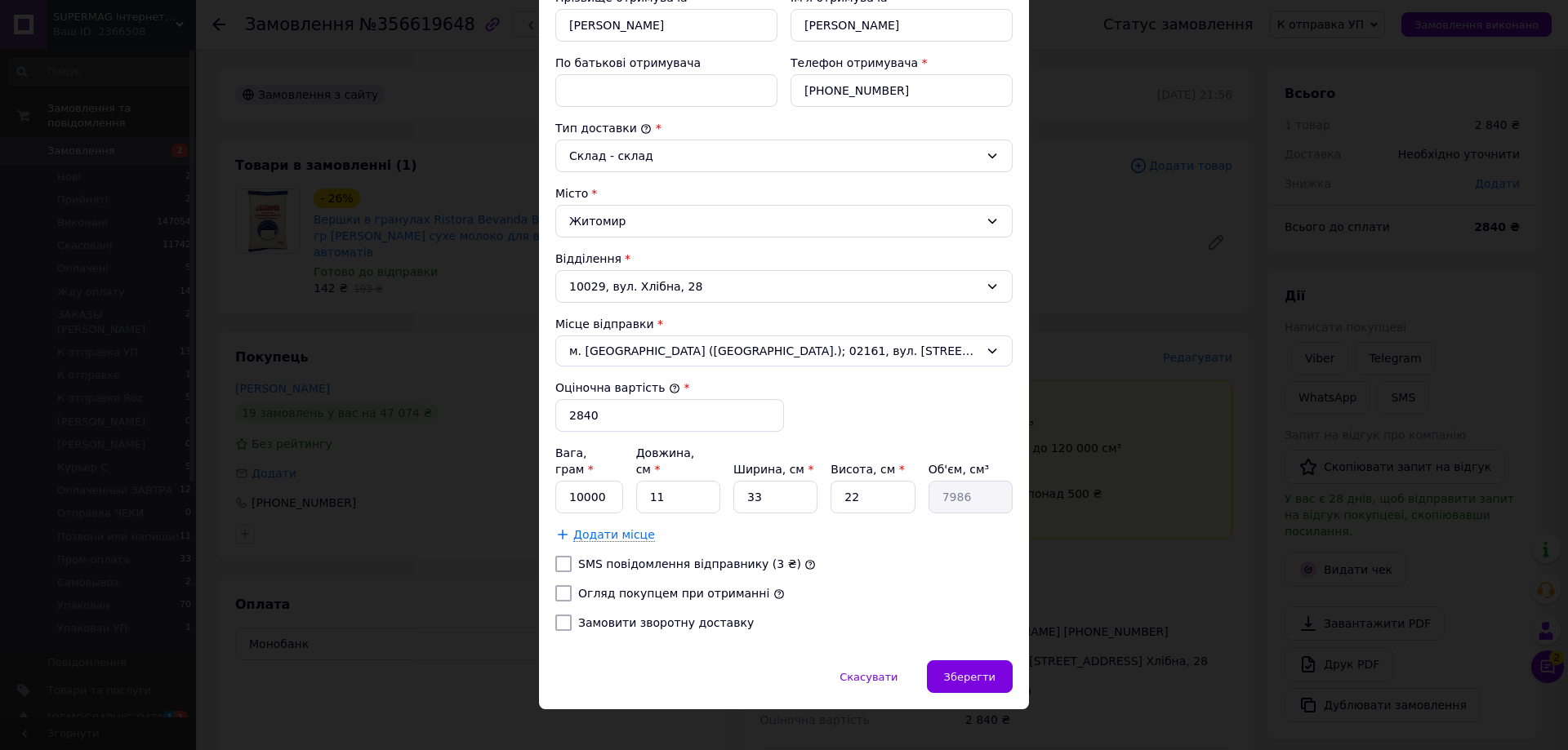
click at [640, 587] on label "Огляд покупцем при отриманні" at bounding box center [674, 593] width 191 height 14
click at [571, 586] on input "Огляд покупцем при отриманні" at bounding box center [564, 593] width 16 height 16
checkbox input "true"
click at [987, 671] on span "Зберегти" at bounding box center [970, 677] width 51 height 13
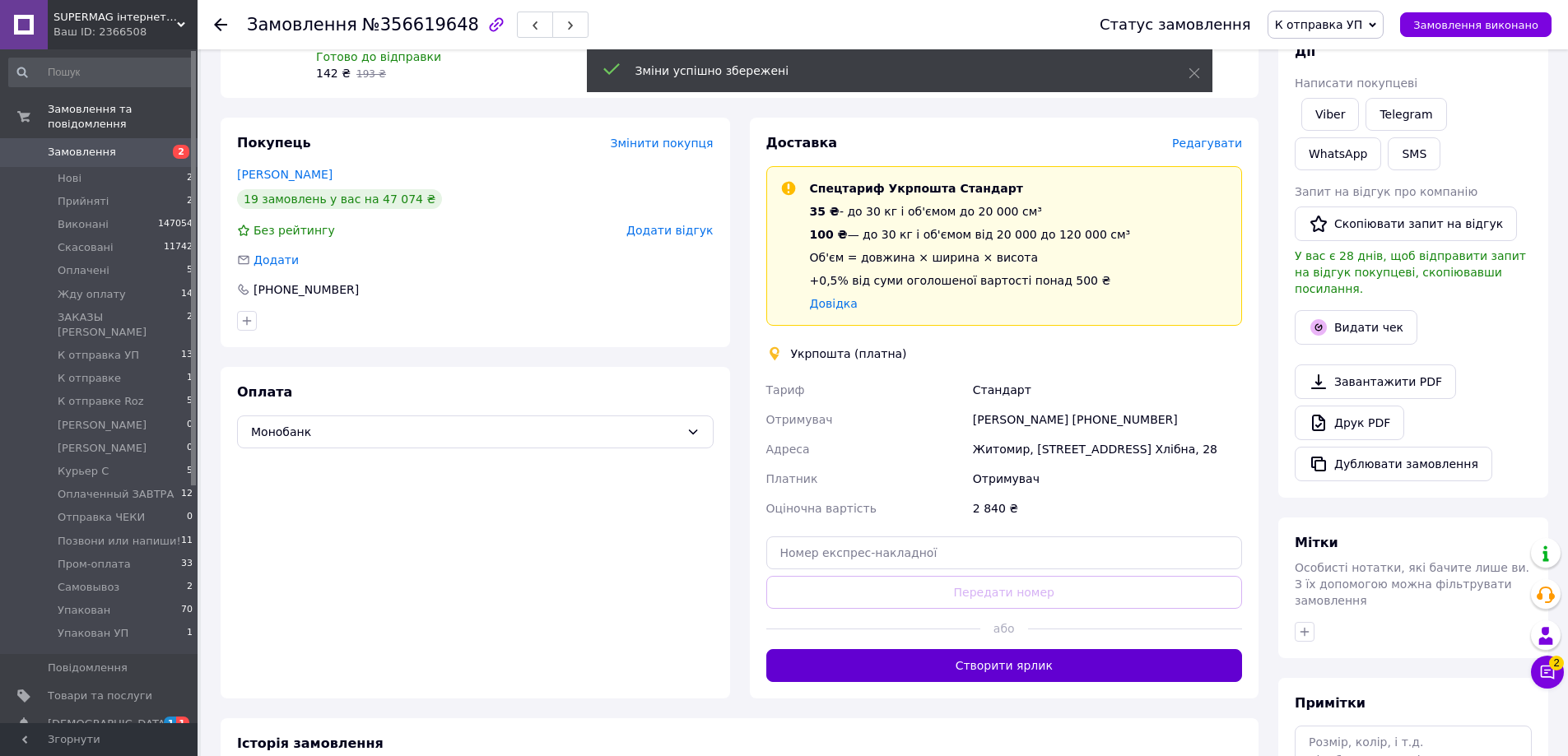
scroll to position [246, 0]
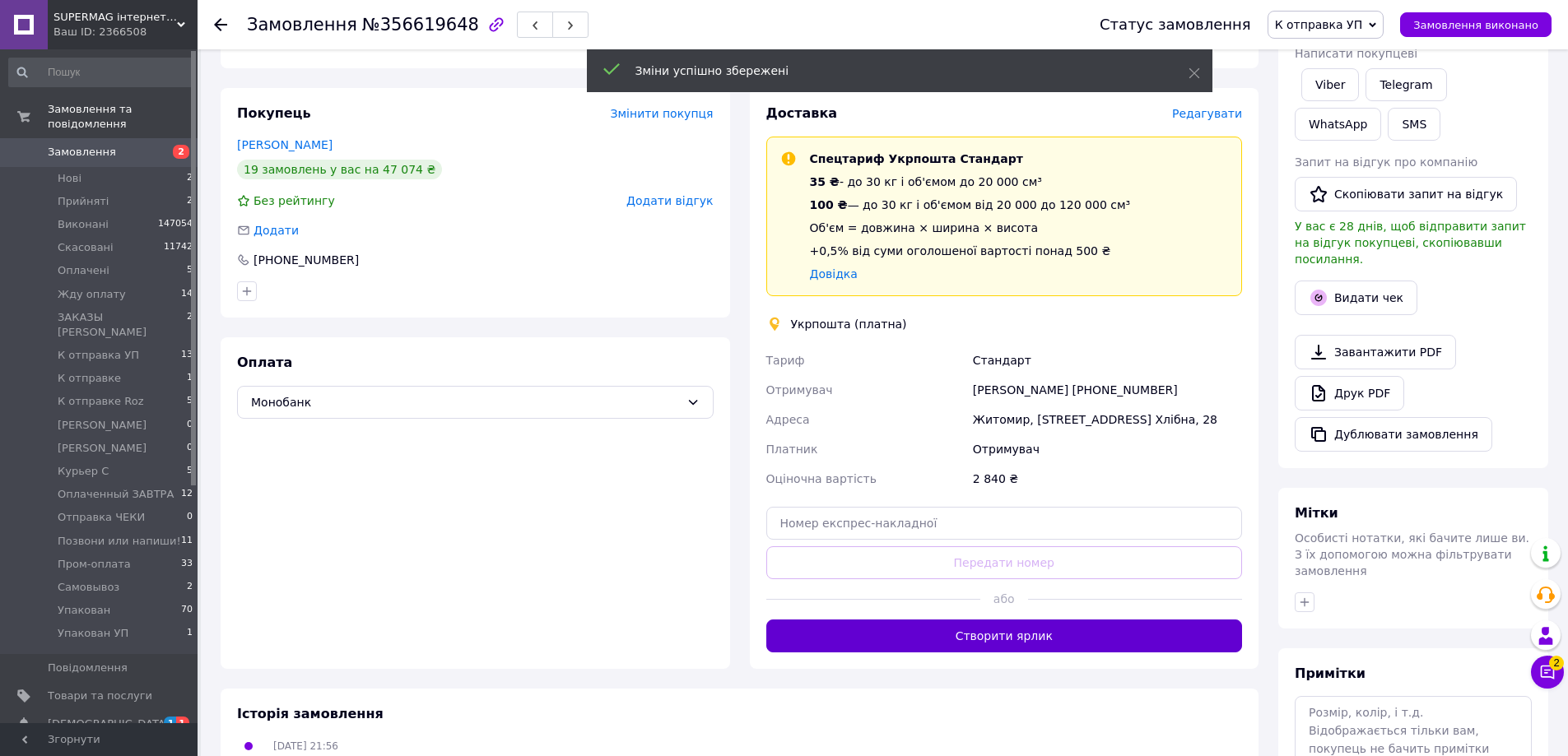
click at [1016, 623] on button "Створити ярлик" at bounding box center [1005, 636] width 477 height 33
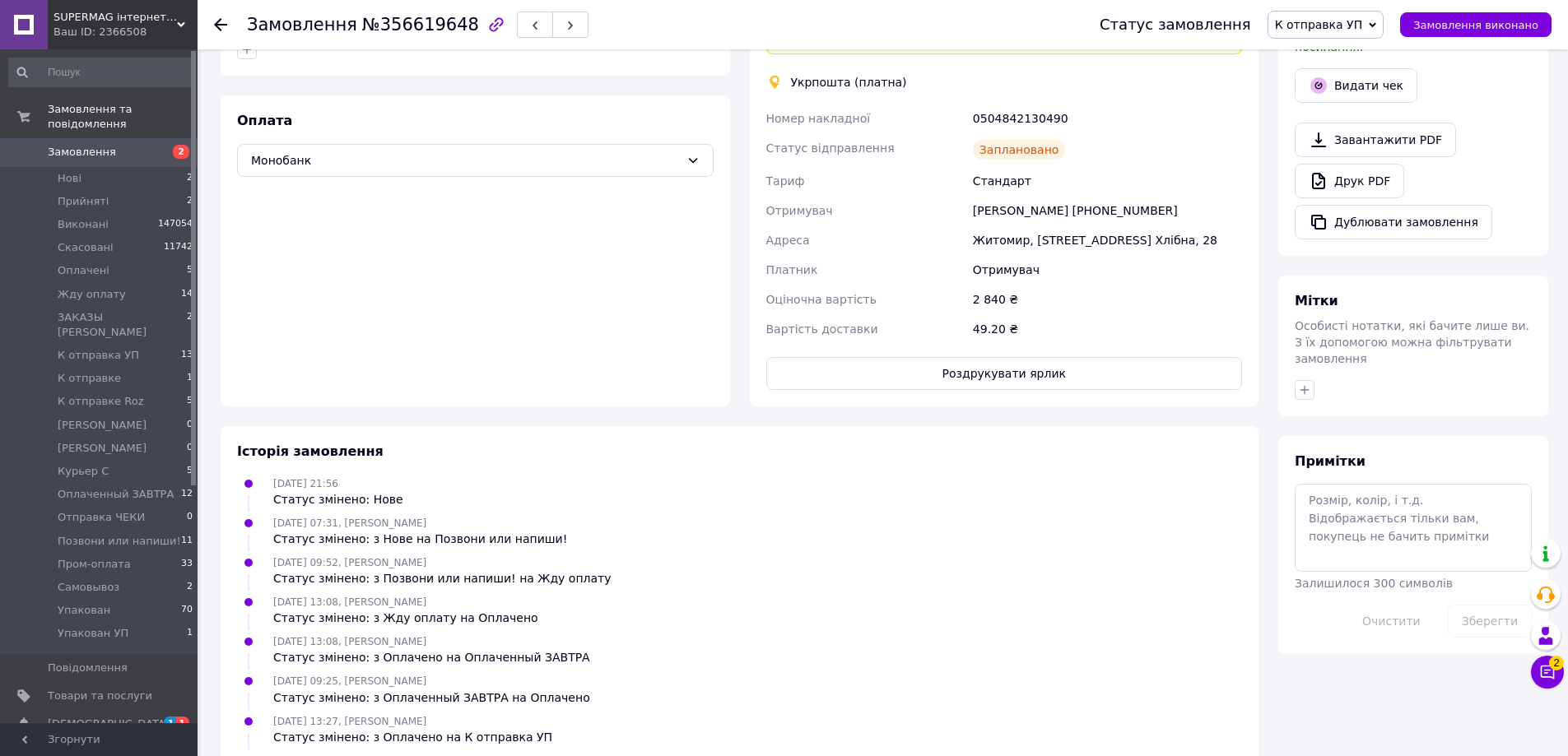
scroll to position [553, 0]
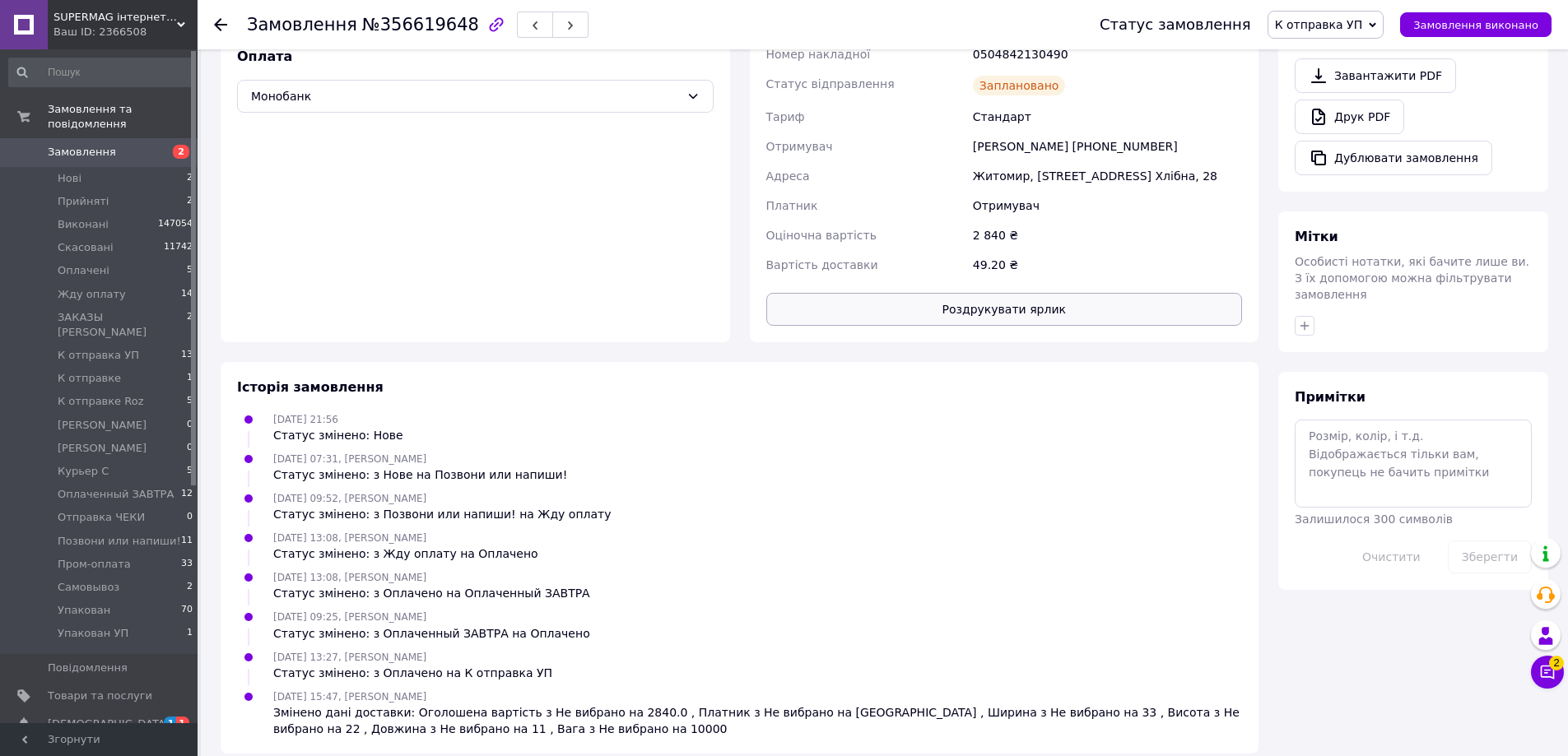
click at [1052, 293] on button "Роздрукувати ярлик" at bounding box center [1005, 310] width 477 height 33
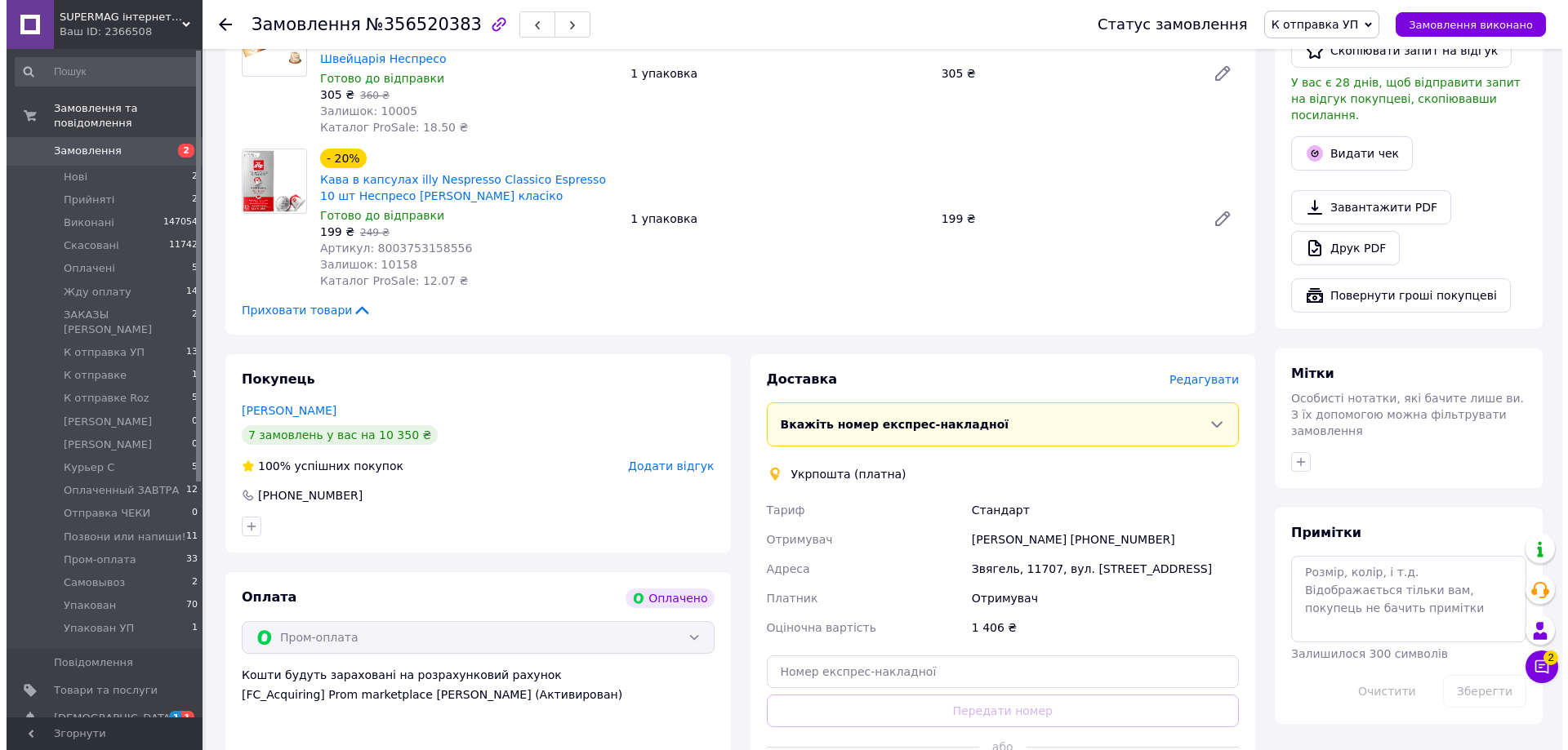
scroll to position [653, 0]
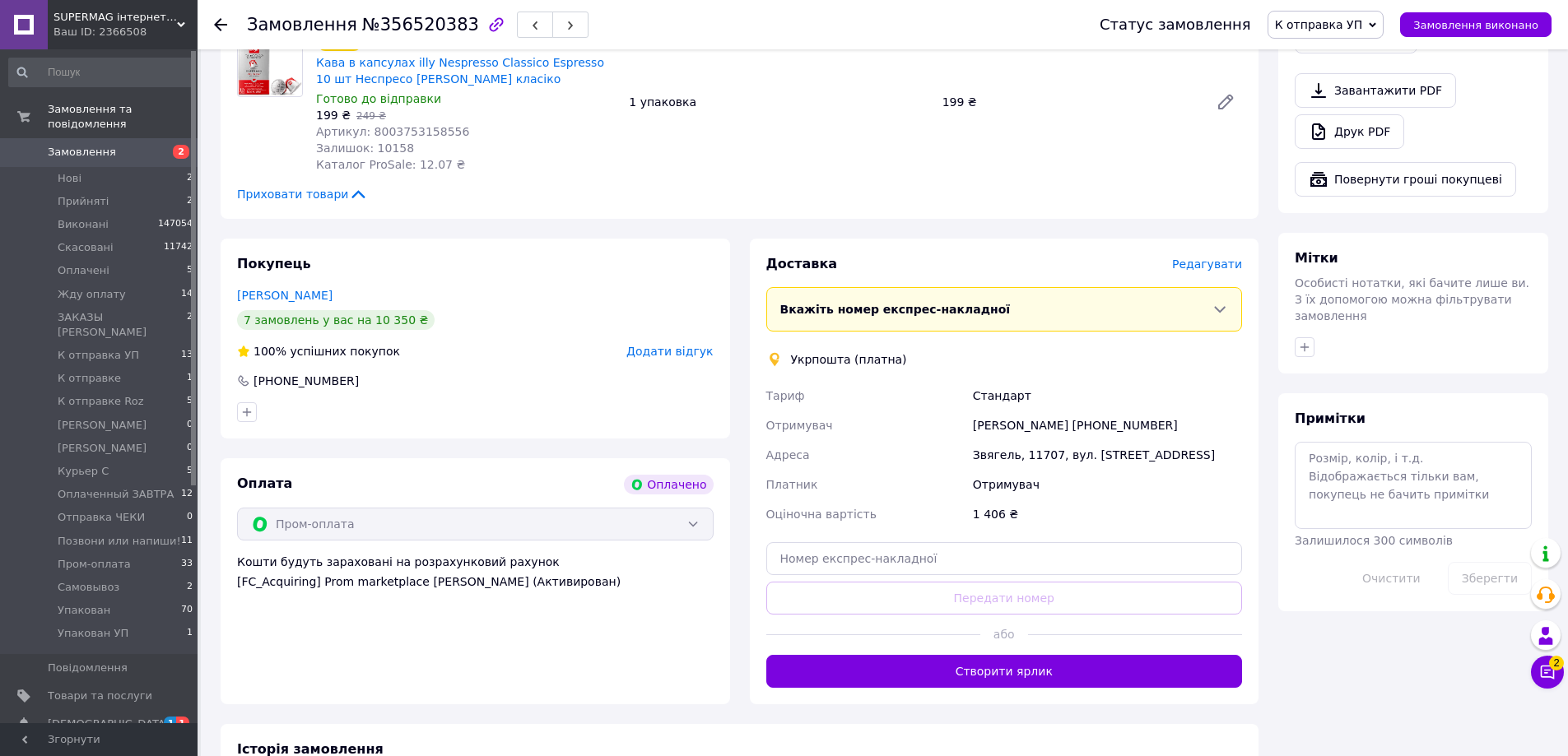
click at [1212, 257] on span "Редагувати" at bounding box center [1207, 264] width 70 height 14
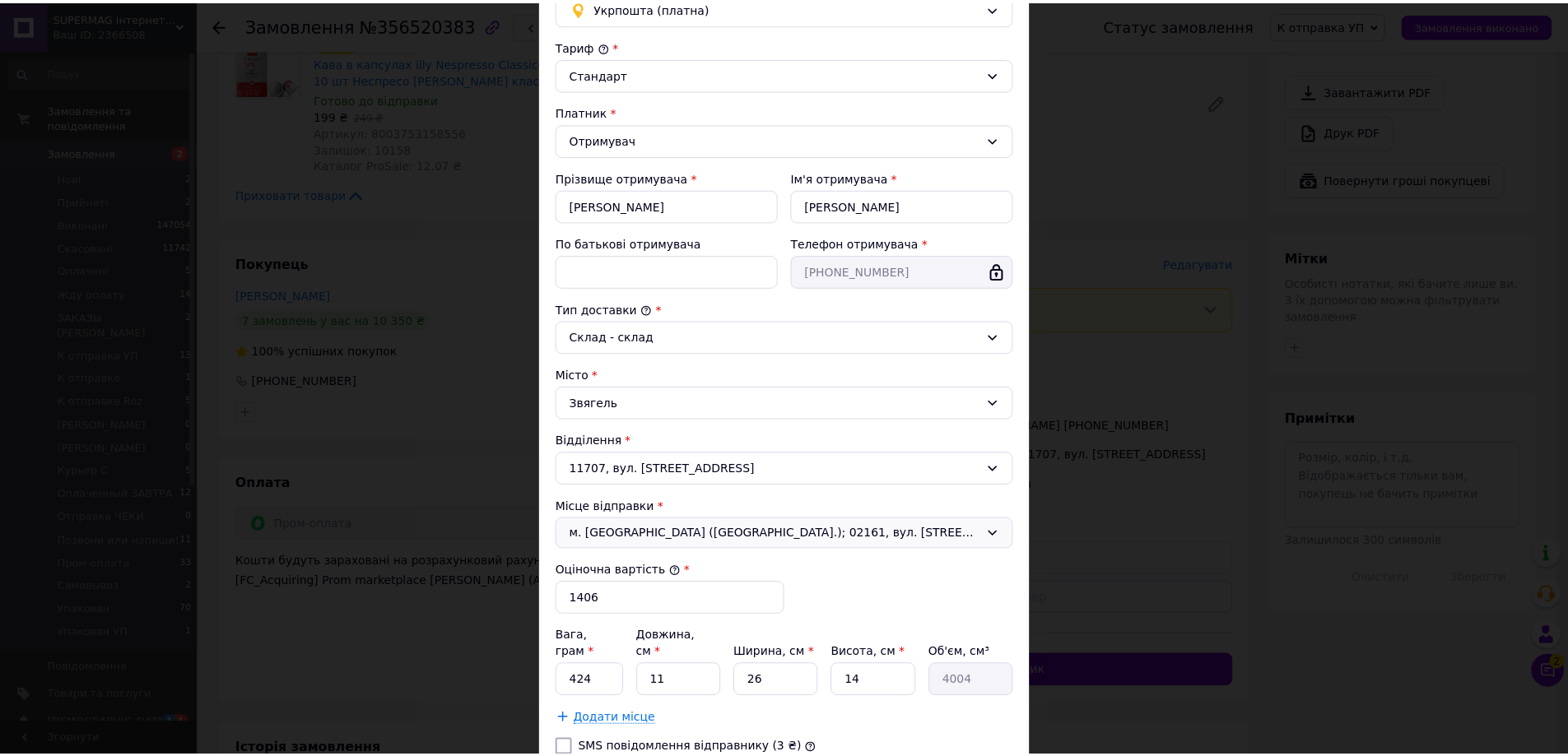
scroll to position [273, 0]
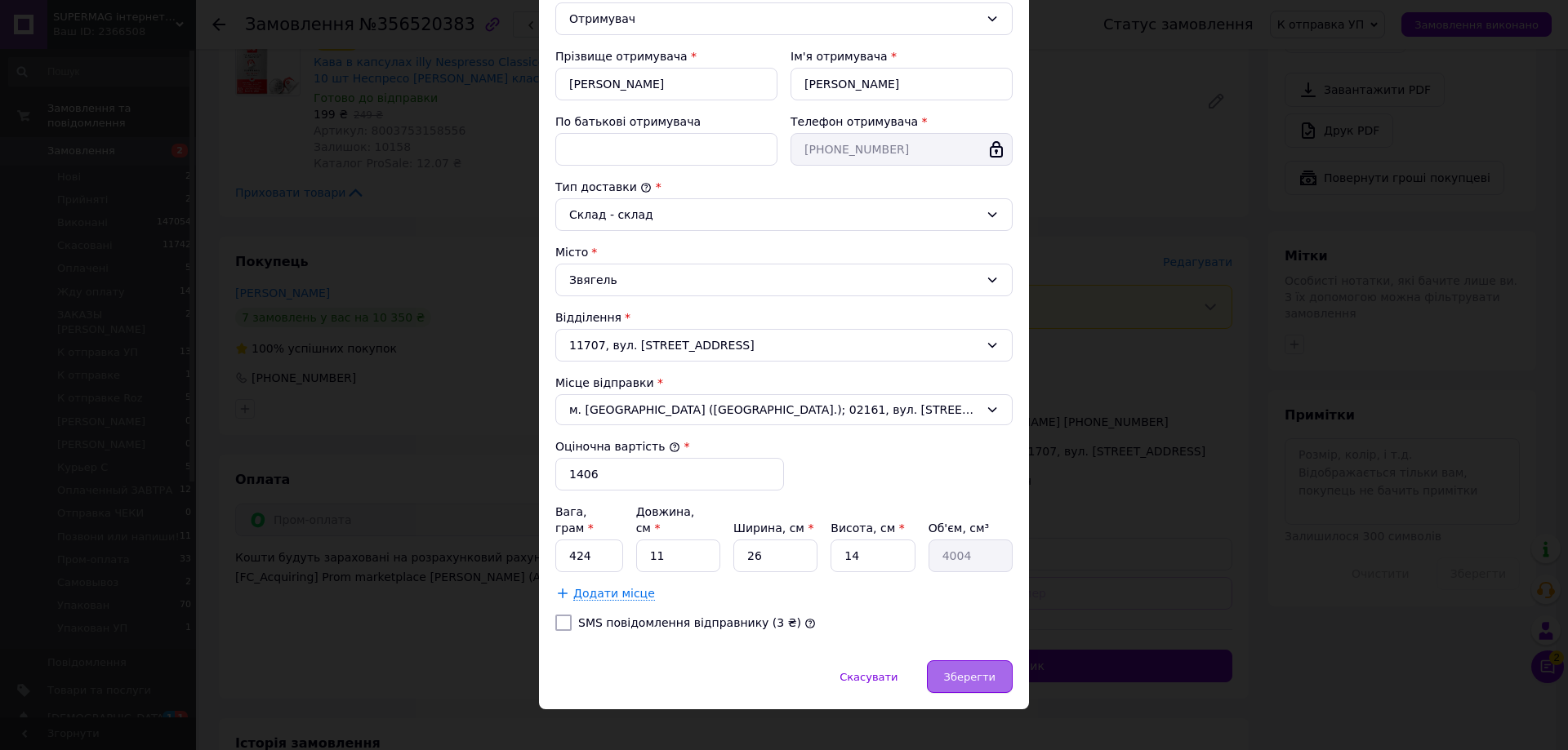
click at [963, 661] on div "Зберегти" at bounding box center [970, 678] width 86 height 33
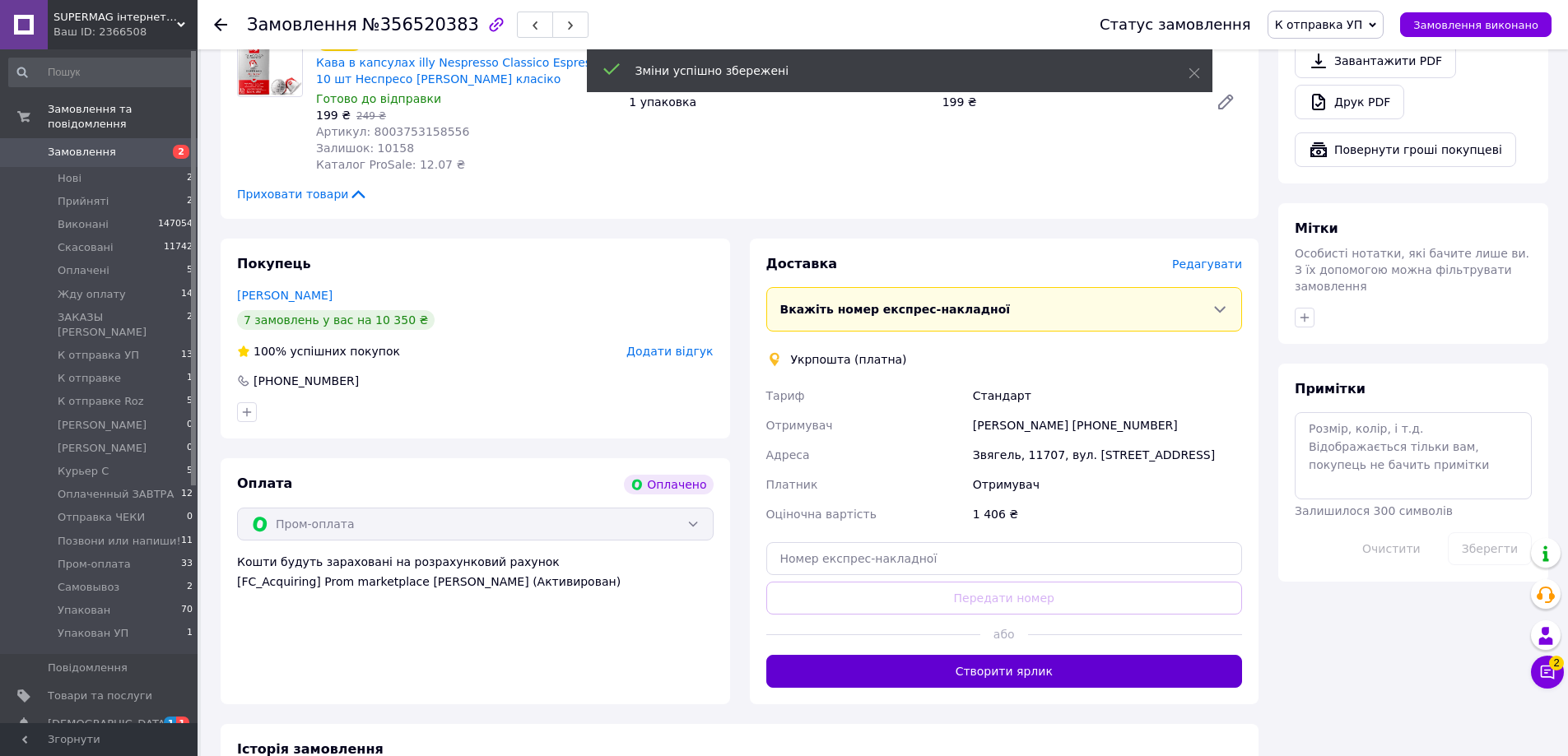
click at [998, 661] on button "Створити ярлик" at bounding box center [1005, 672] width 477 height 33
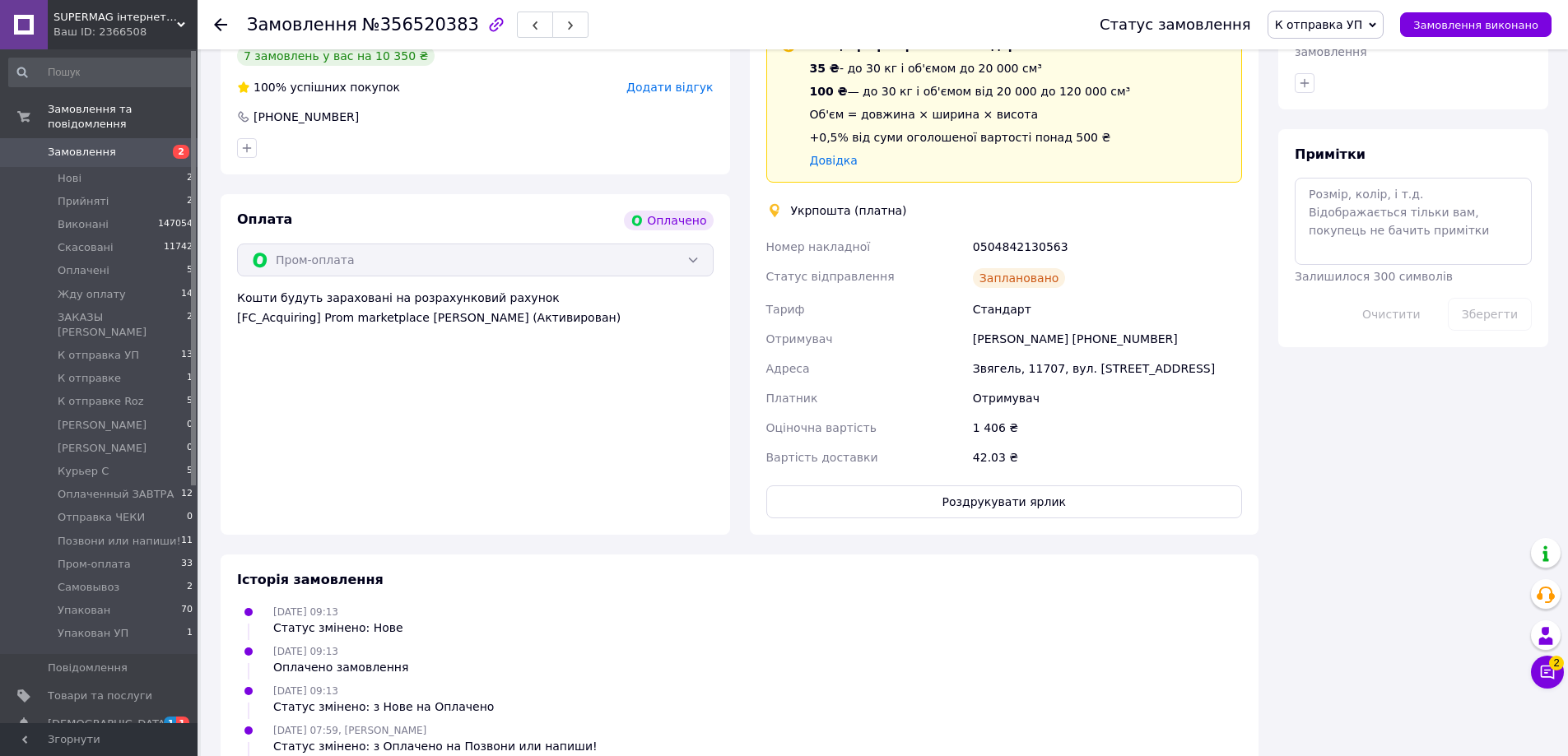
scroll to position [988, 0]
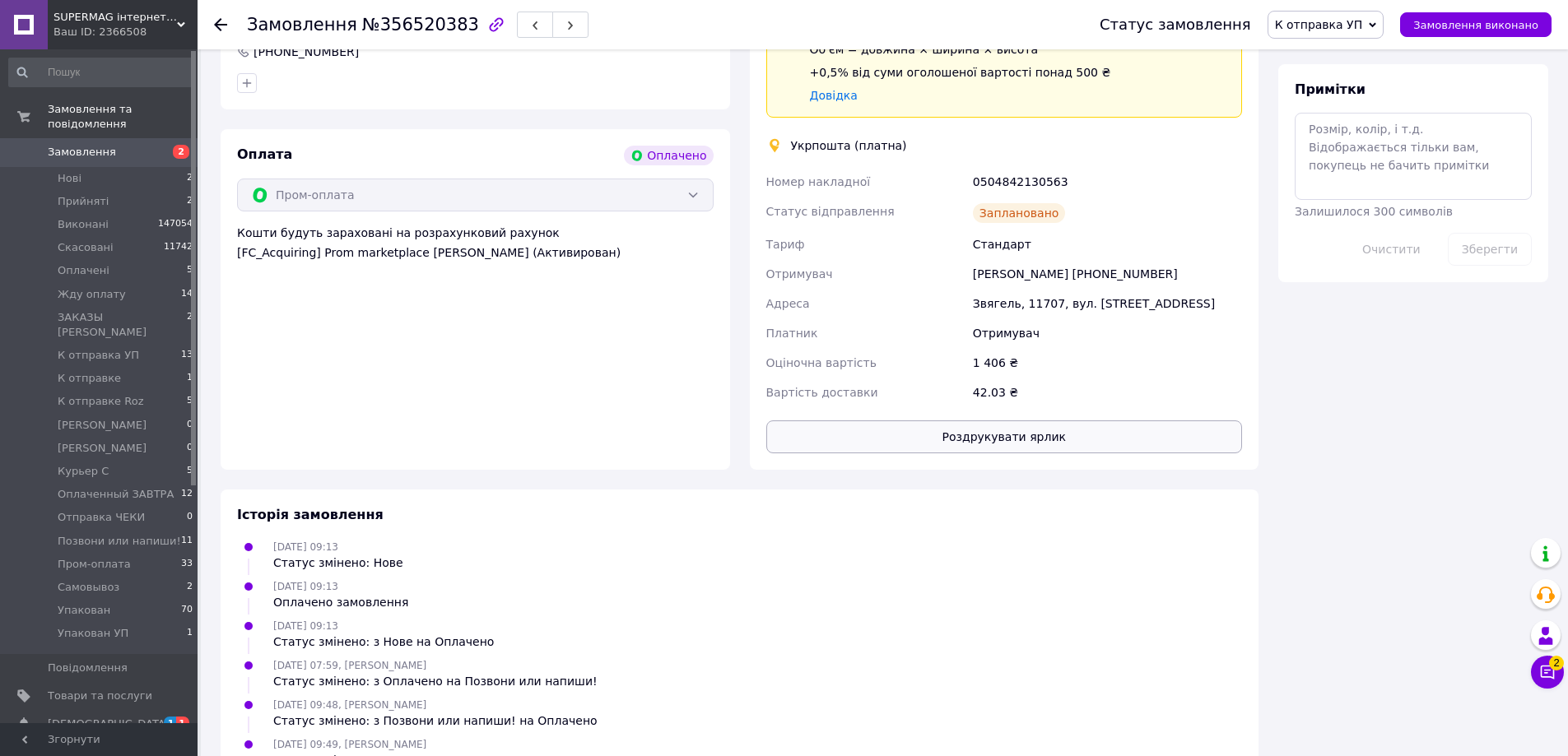
click at [1135, 427] on button "Роздрукувати ярлик" at bounding box center [1005, 437] width 477 height 33
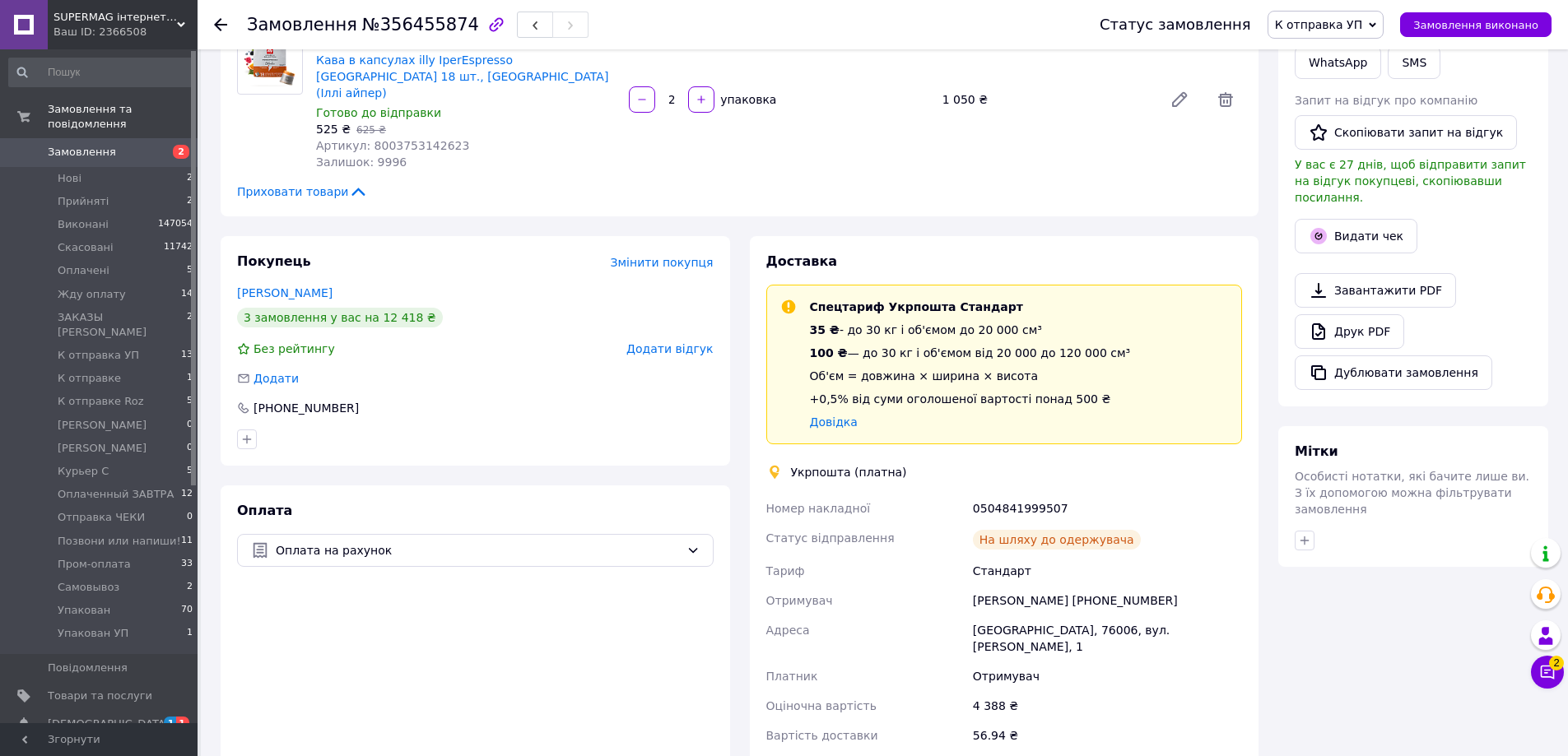
scroll to position [905, 0]
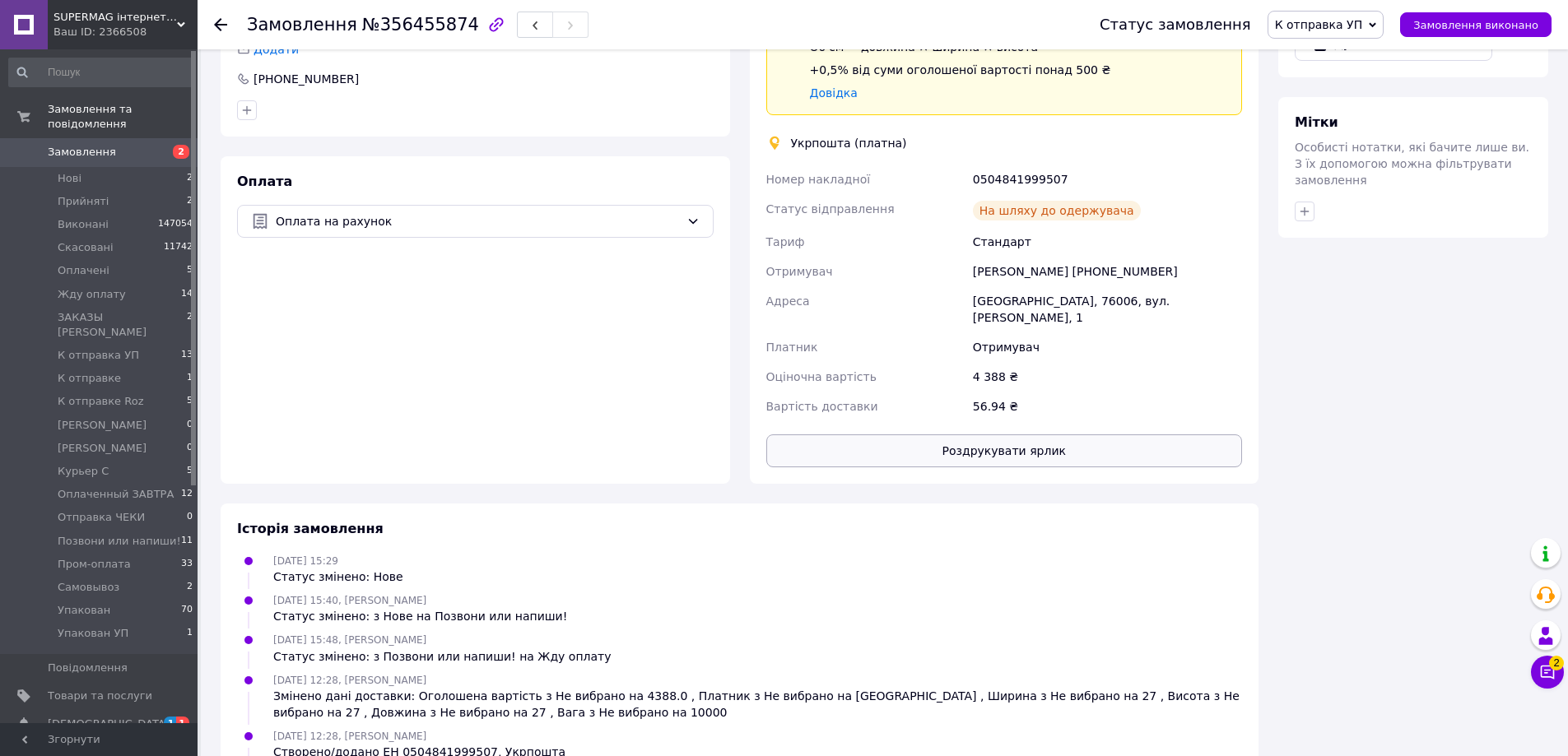
click at [1069, 435] on button "Роздрукувати ярлик" at bounding box center [1005, 451] width 477 height 33
